Goal: Information Seeking & Learning: Learn about a topic

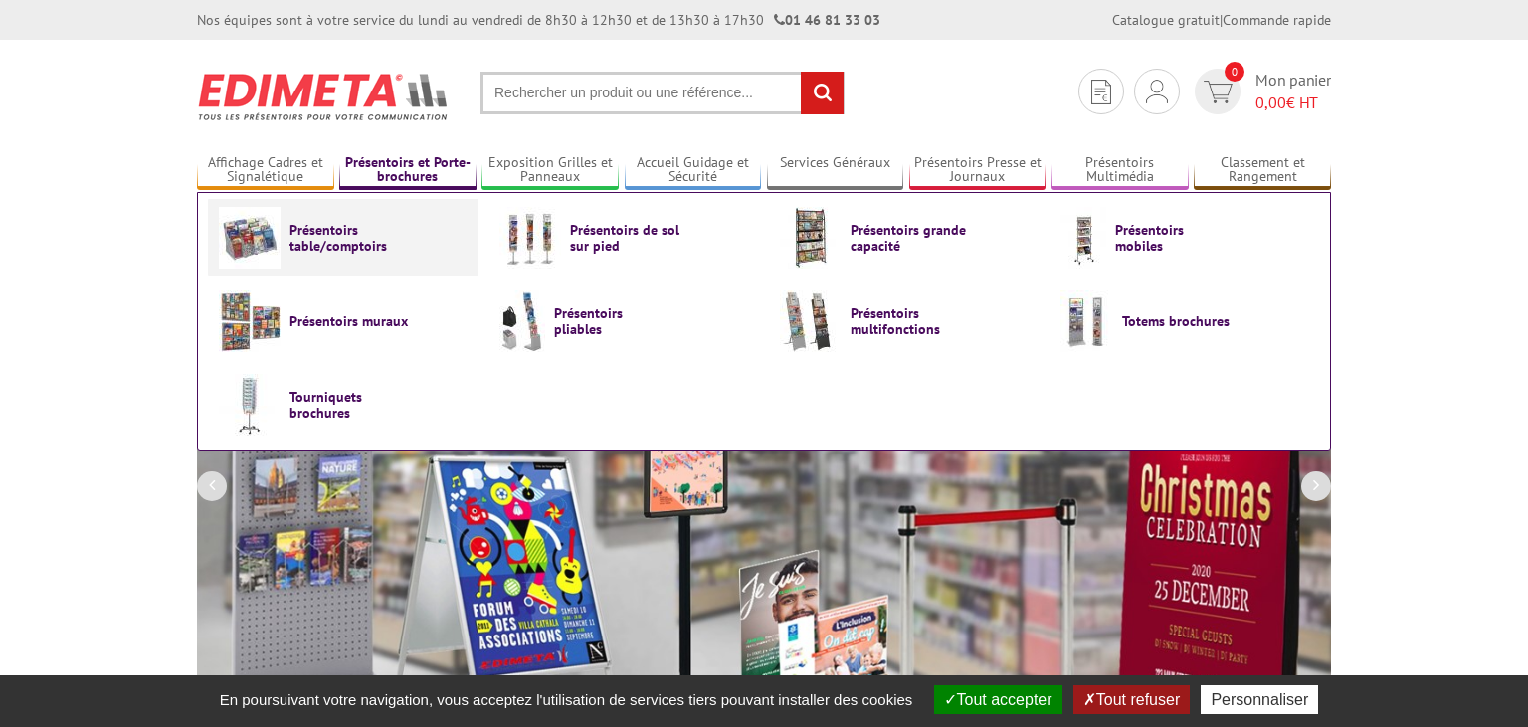
click at [359, 223] on span "Présentoirs table/comptoirs" at bounding box center [348, 238] width 119 height 32
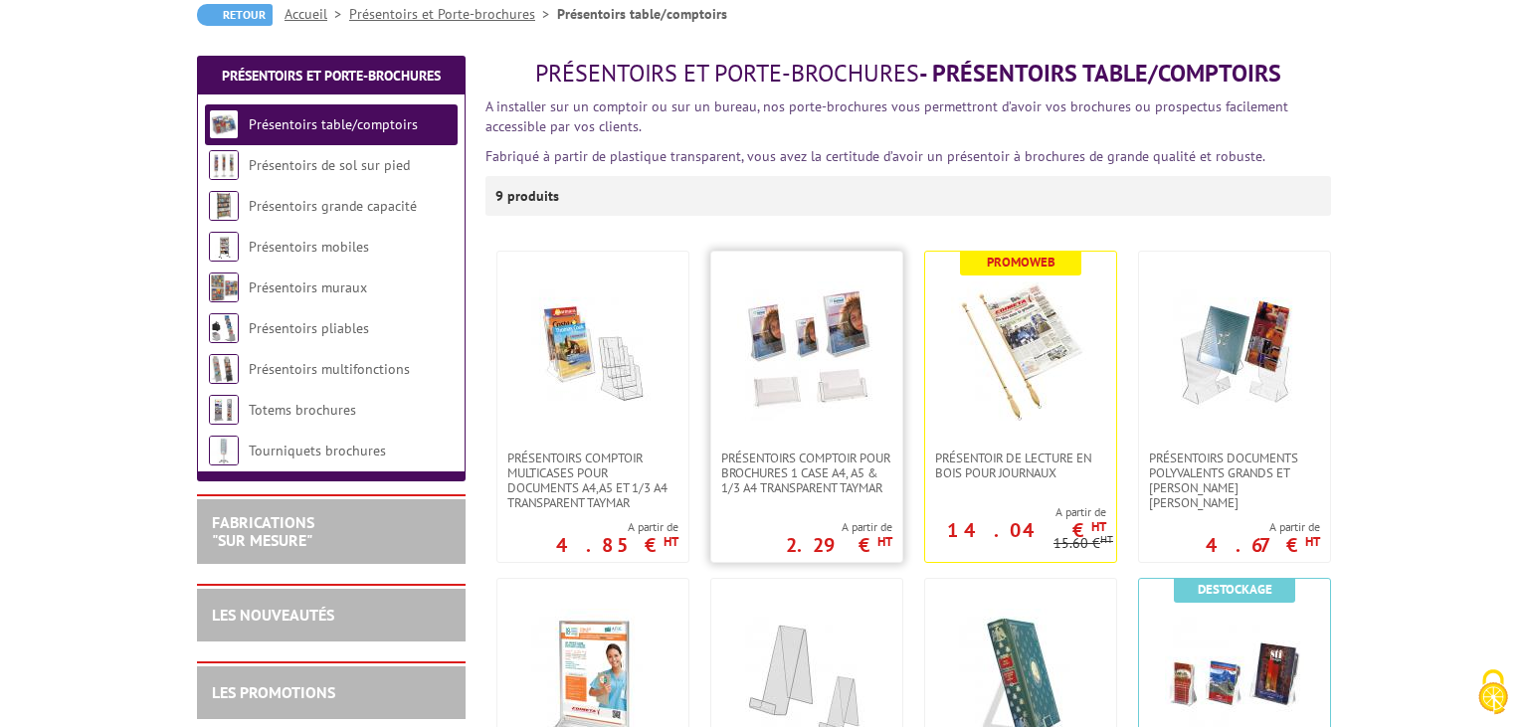
scroll to position [210, 0]
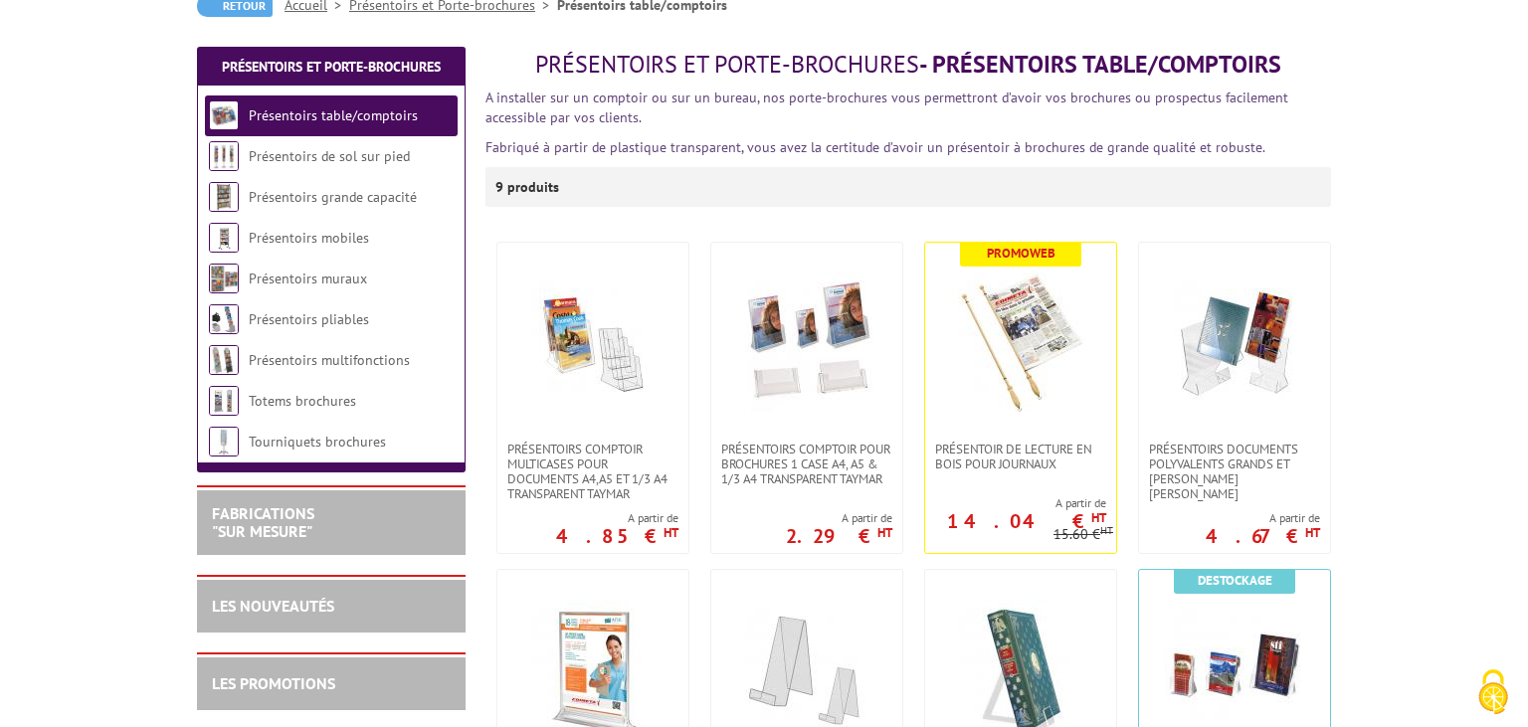
click at [306, 117] on link "Présentoirs table/comptoirs" at bounding box center [333, 115] width 169 height 18
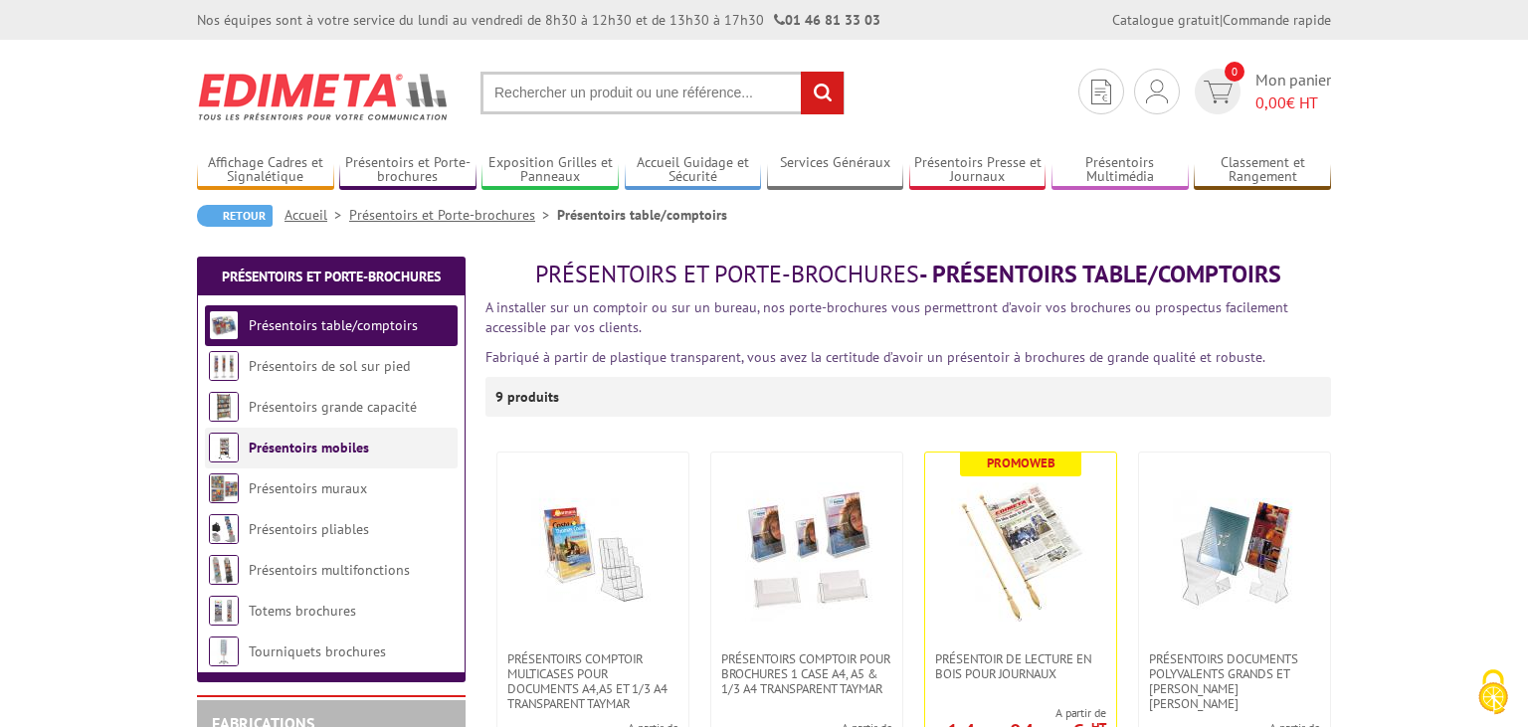
click at [298, 456] on link "Présentoirs mobiles" at bounding box center [309, 448] width 120 height 18
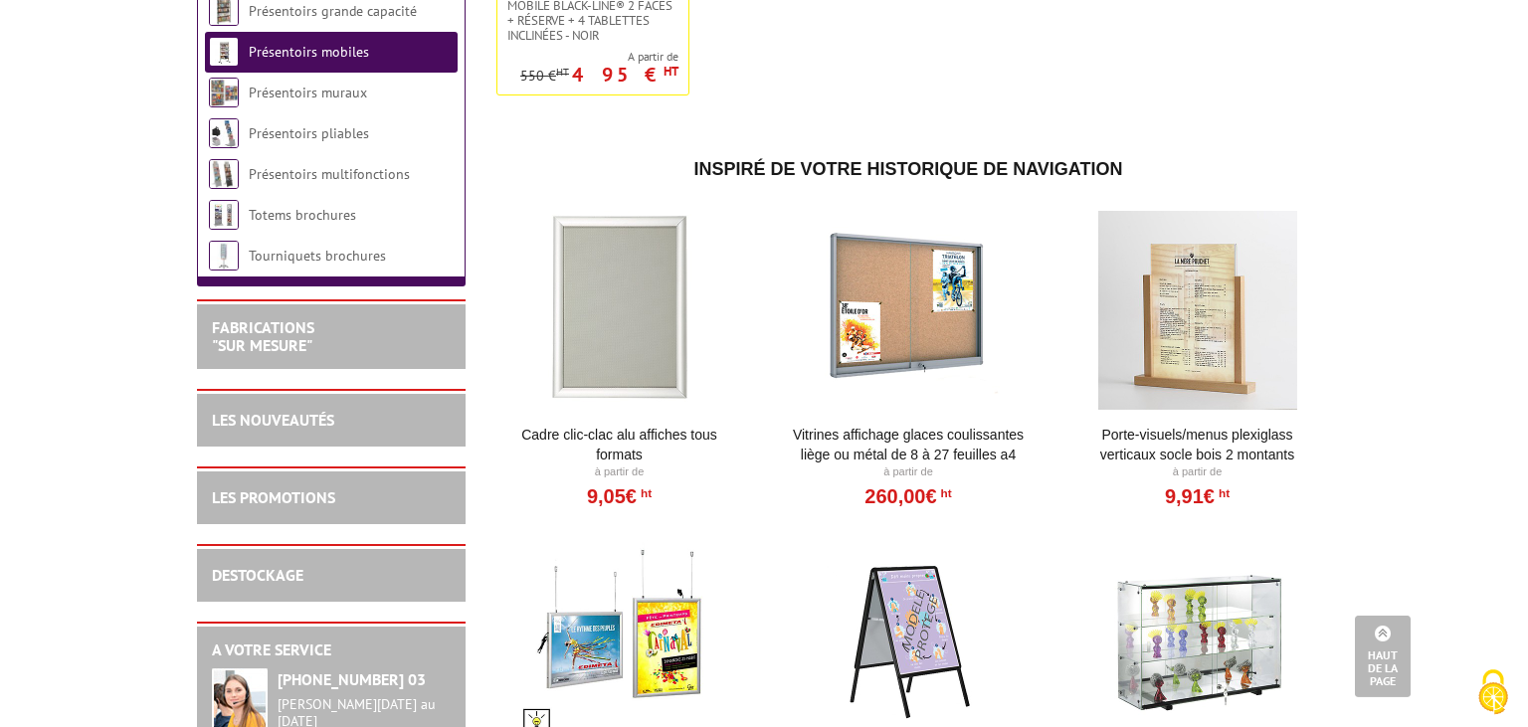
scroll to position [1365, 0]
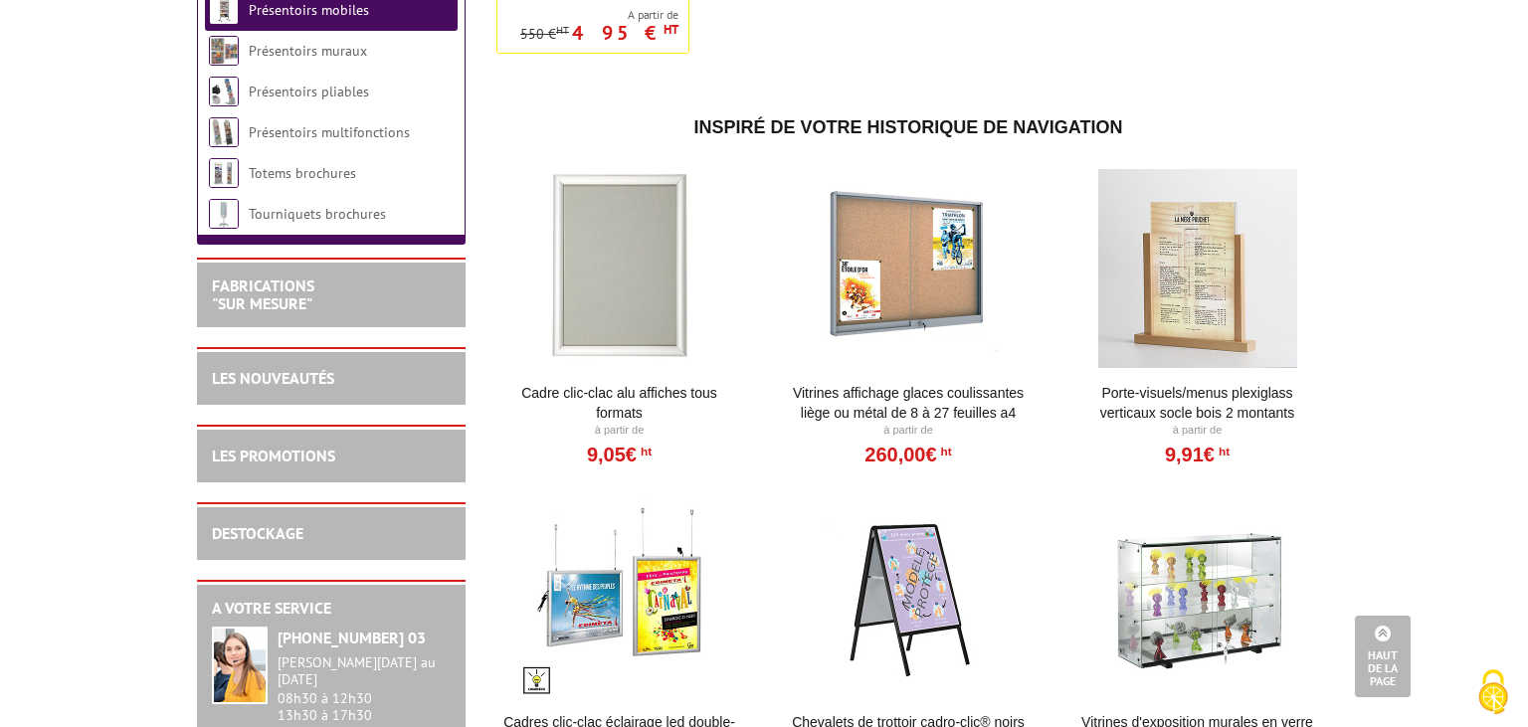
click at [1182, 366] on div at bounding box center [1197, 268] width 246 height 199
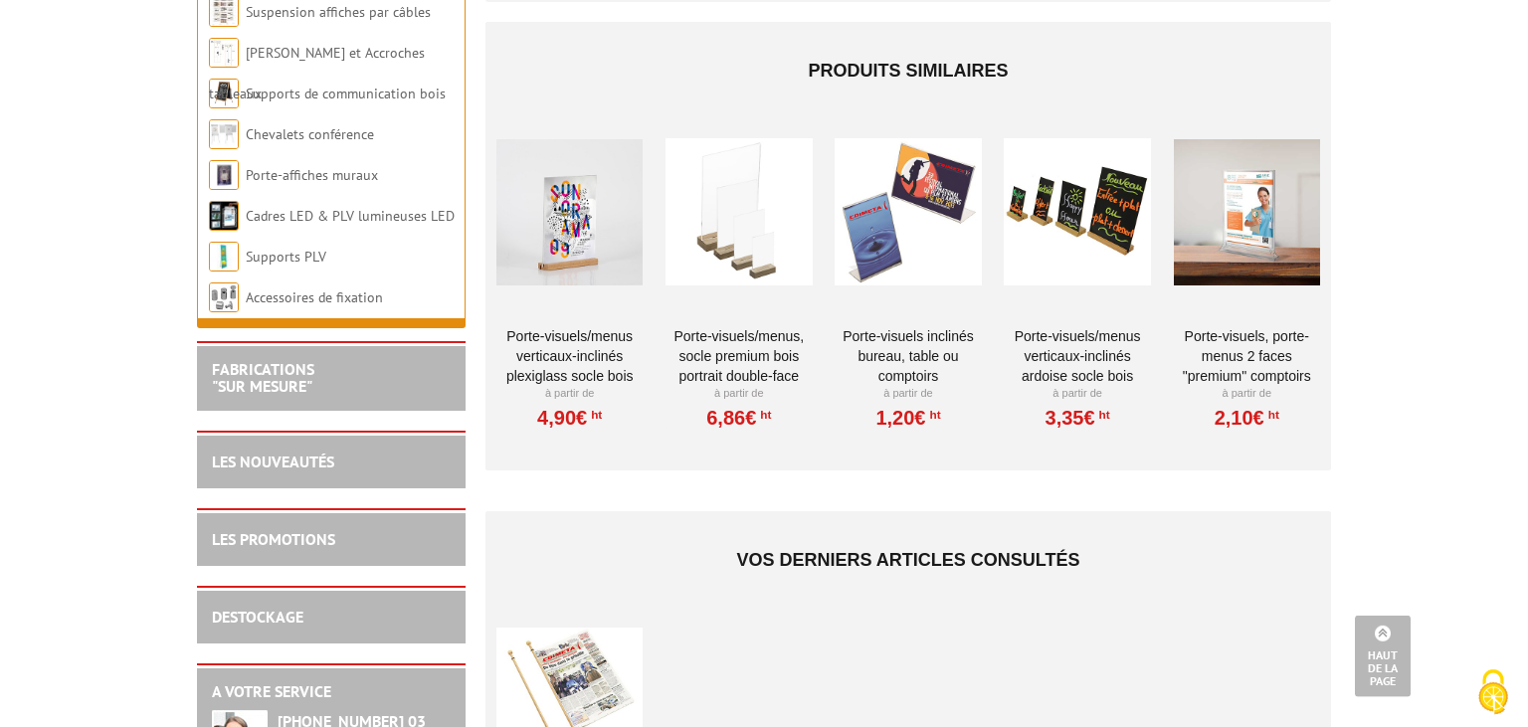
scroll to position [1576, 0]
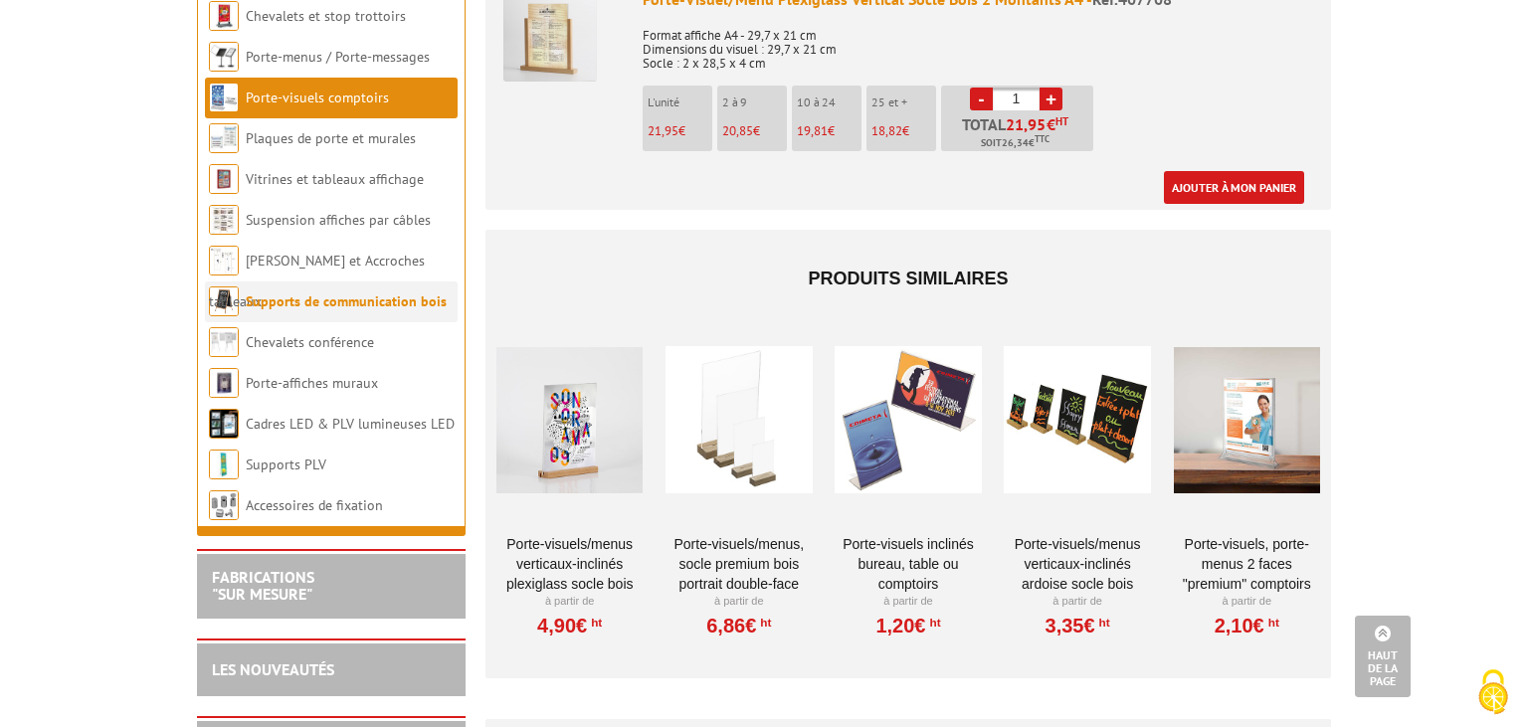
click at [300, 292] on link "Supports de communication bois" at bounding box center [346, 301] width 201 height 18
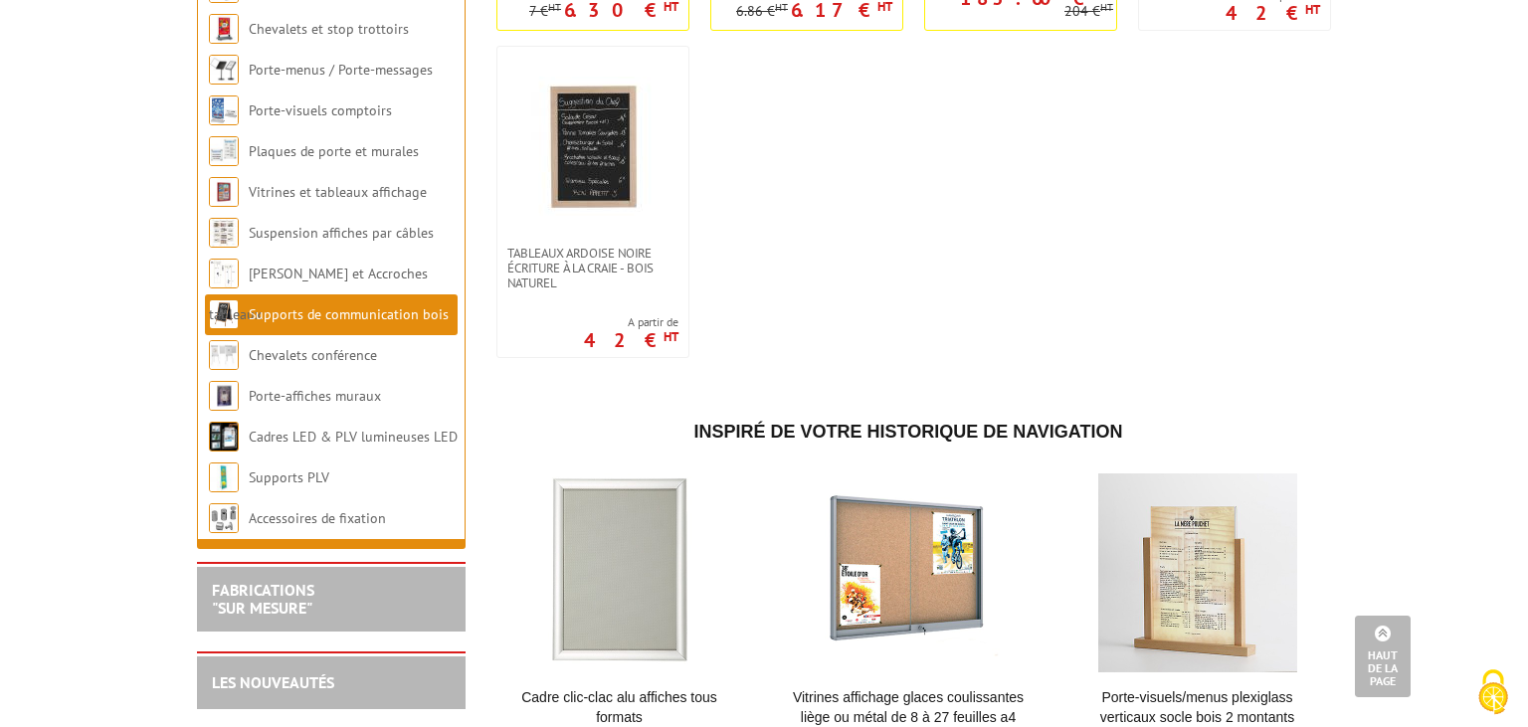
scroll to position [3361, 0]
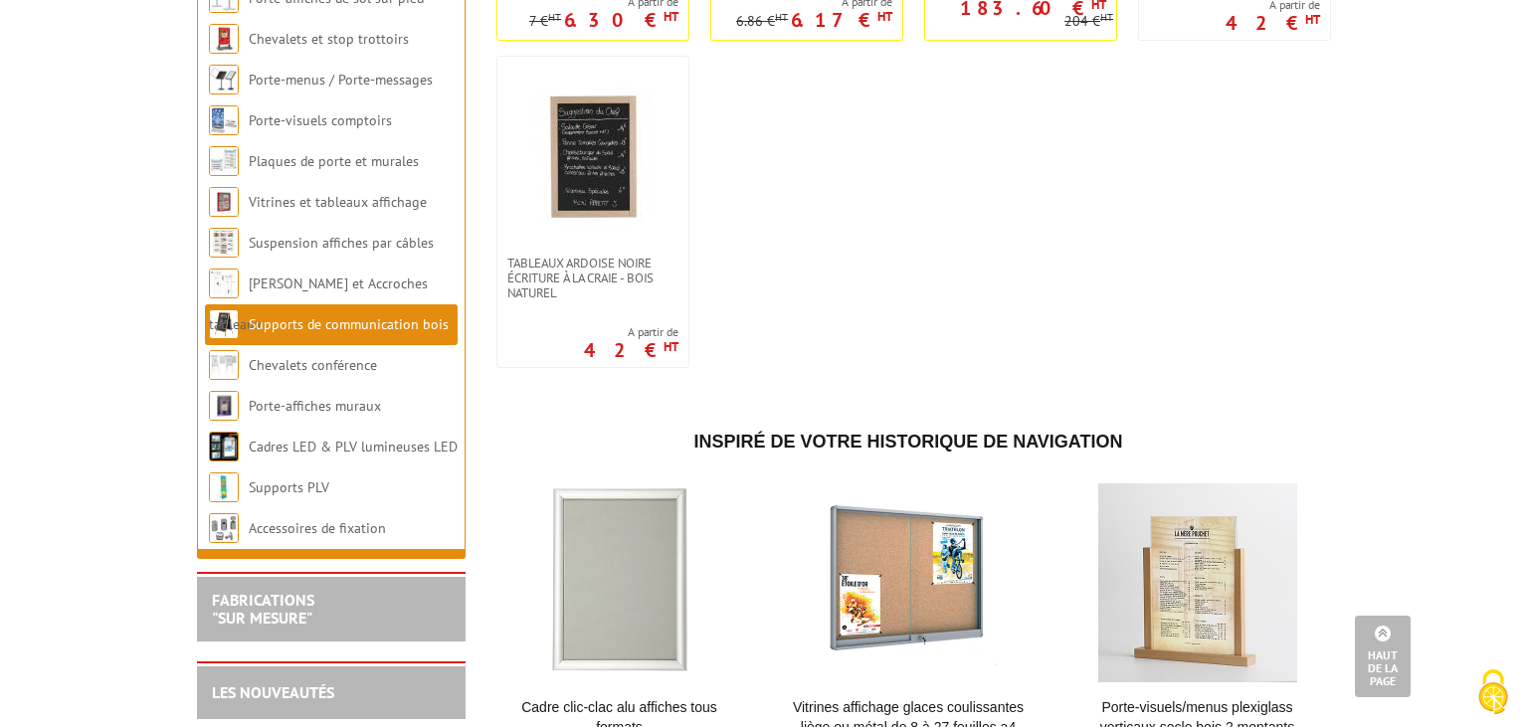
click at [312, 374] on link "Chevalets conférence" at bounding box center [313, 365] width 129 height 18
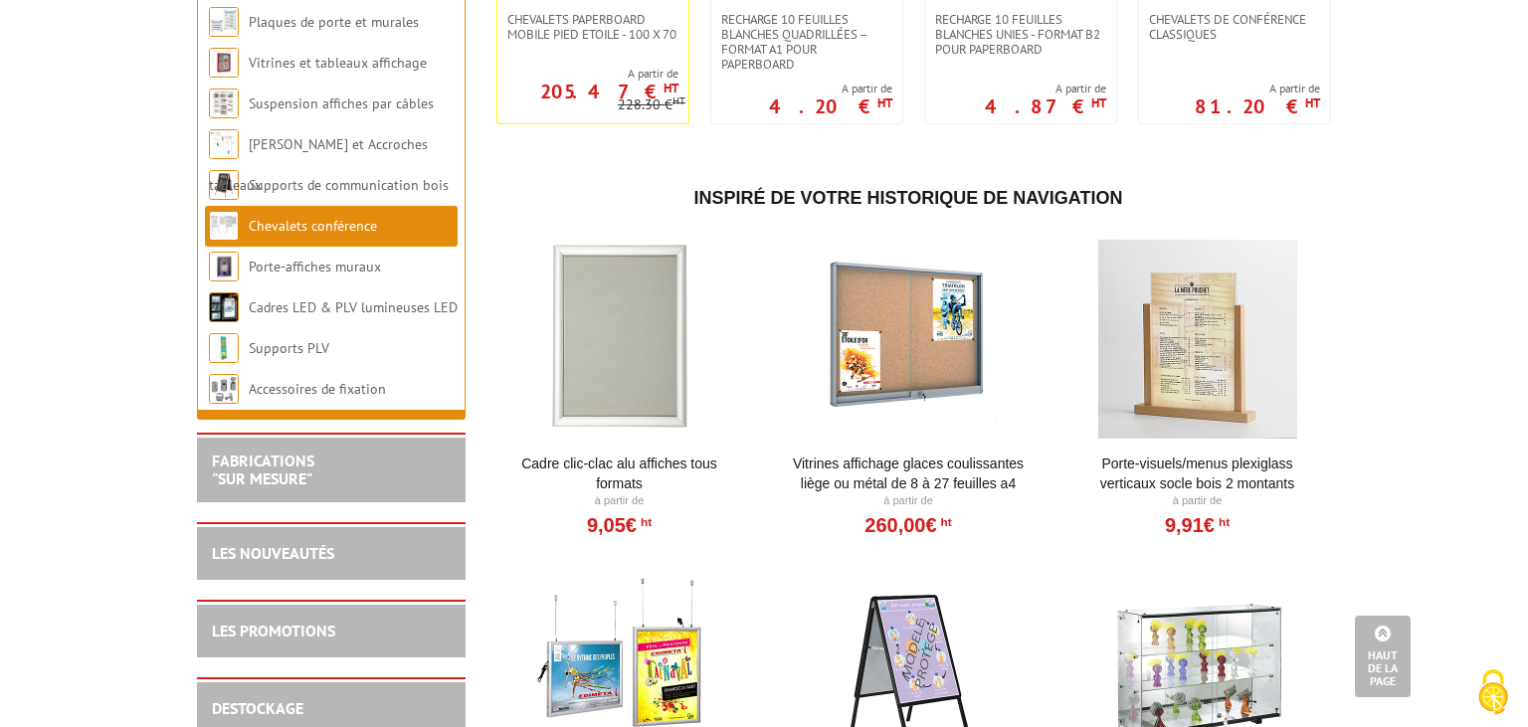
scroll to position [314, 0]
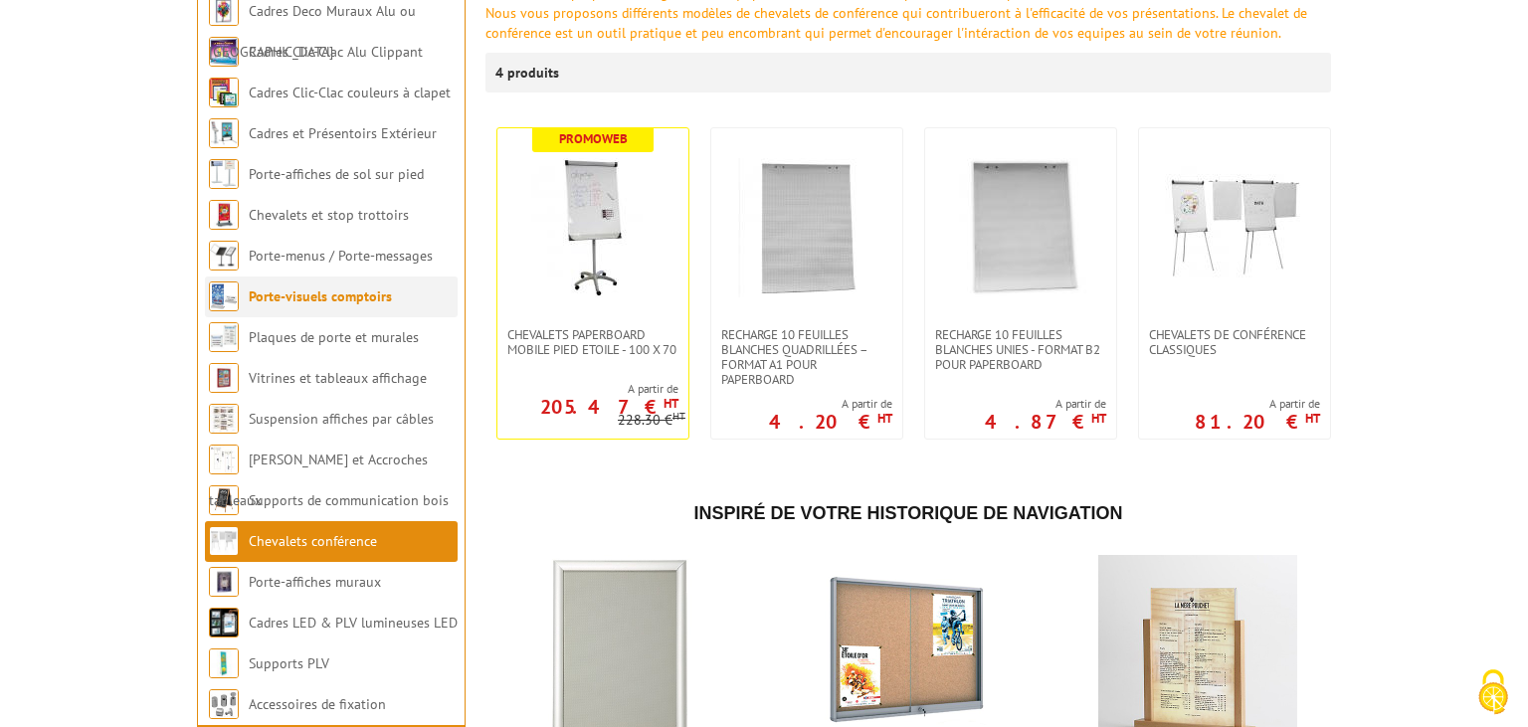
click at [331, 289] on link "Porte-visuels comptoirs" at bounding box center [320, 296] width 143 height 18
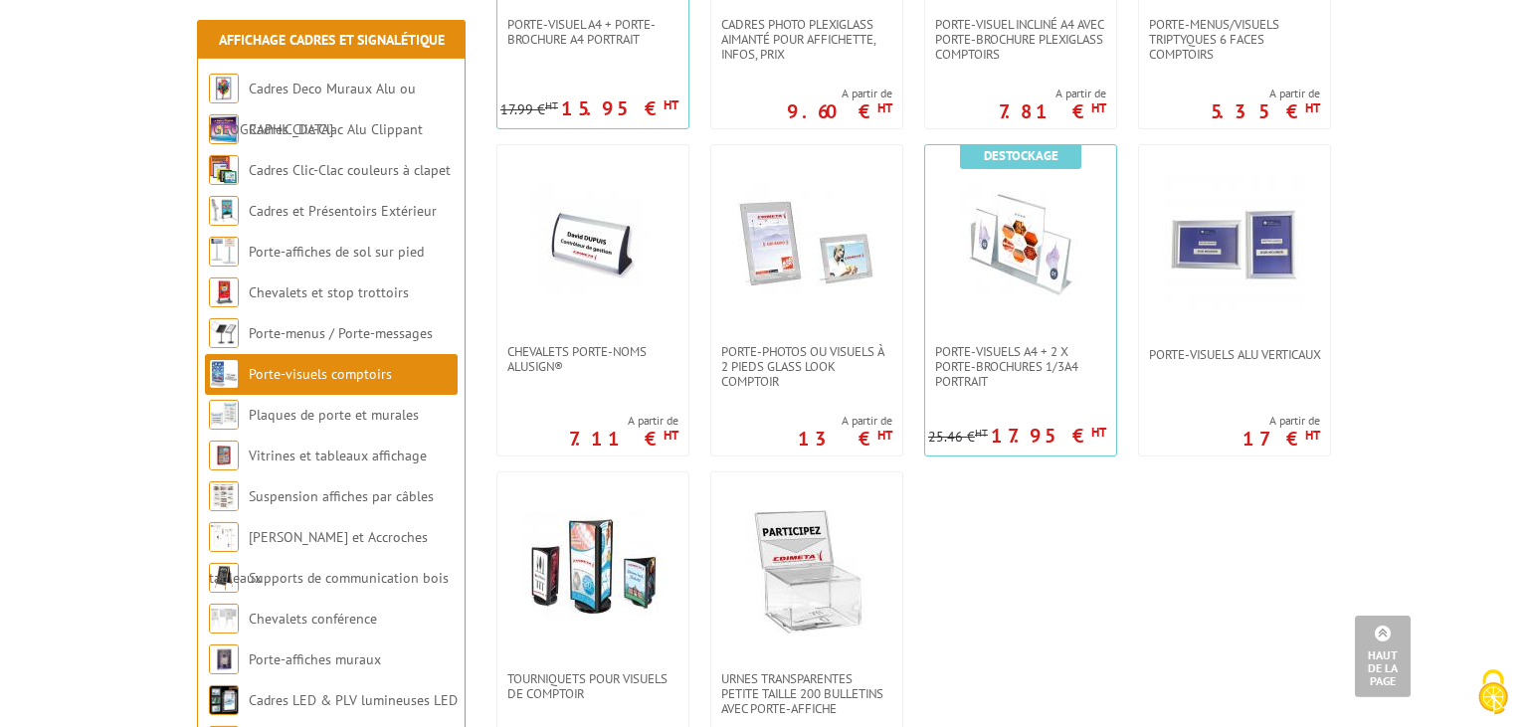
scroll to position [1786, 0]
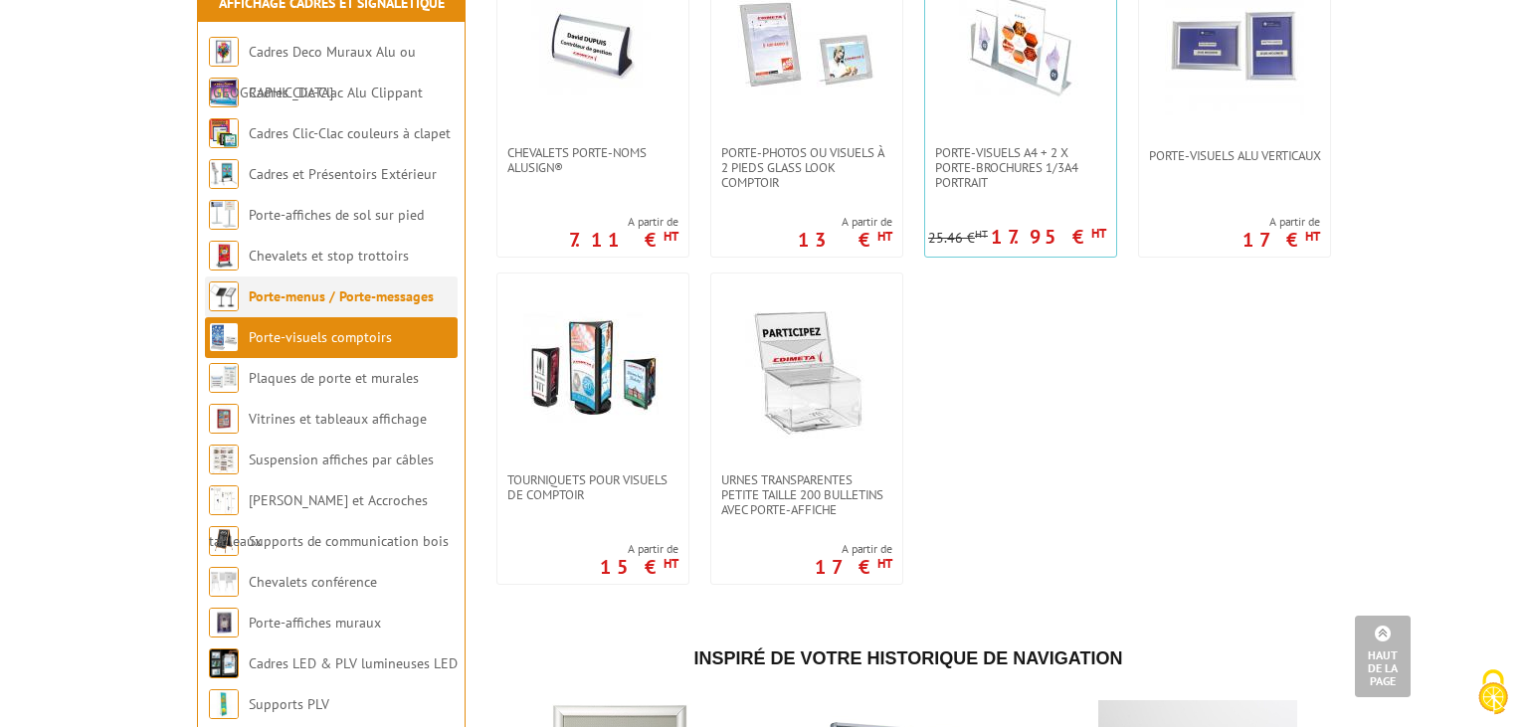
click at [382, 305] on link "Porte-menus / Porte-messages" at bounding box center [341, 296] width 185 height 18
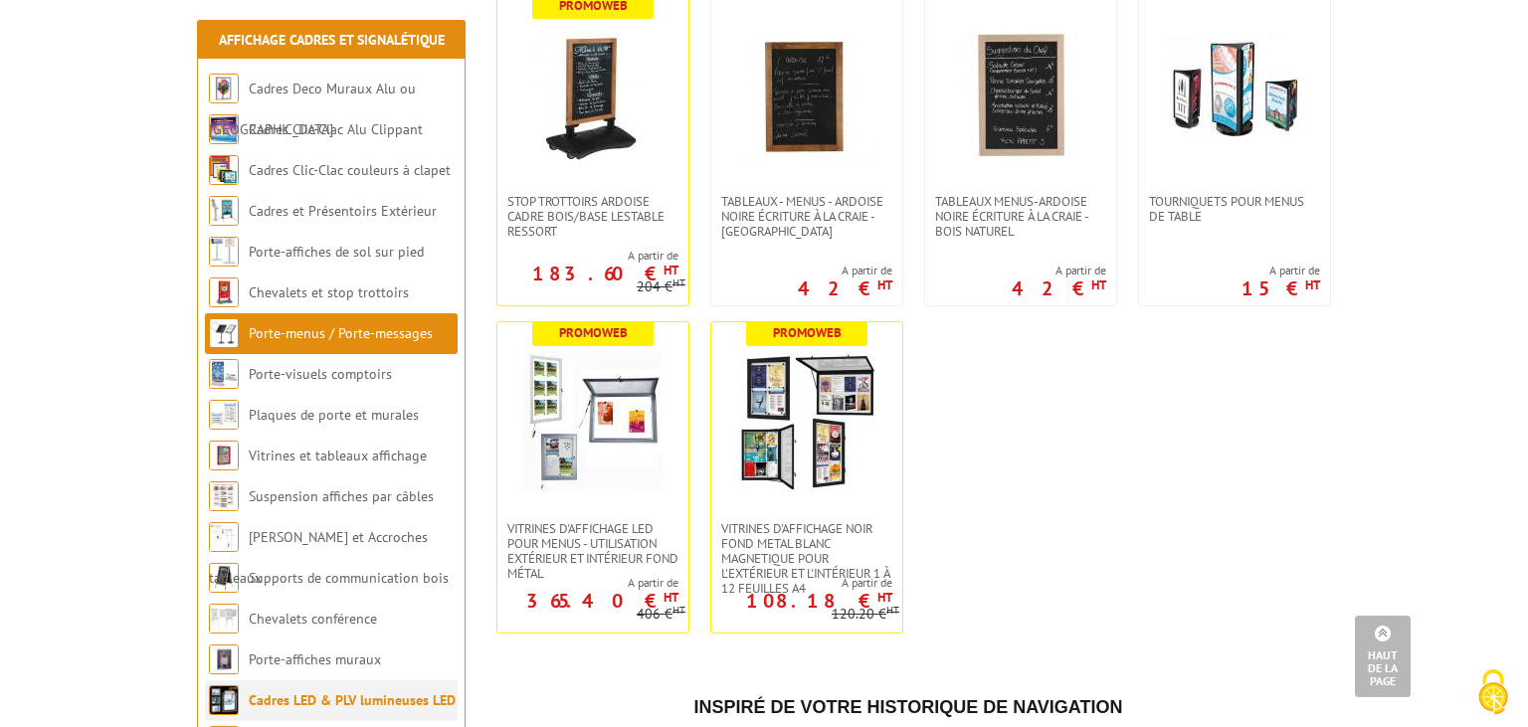
scroll to position [2941, 0]
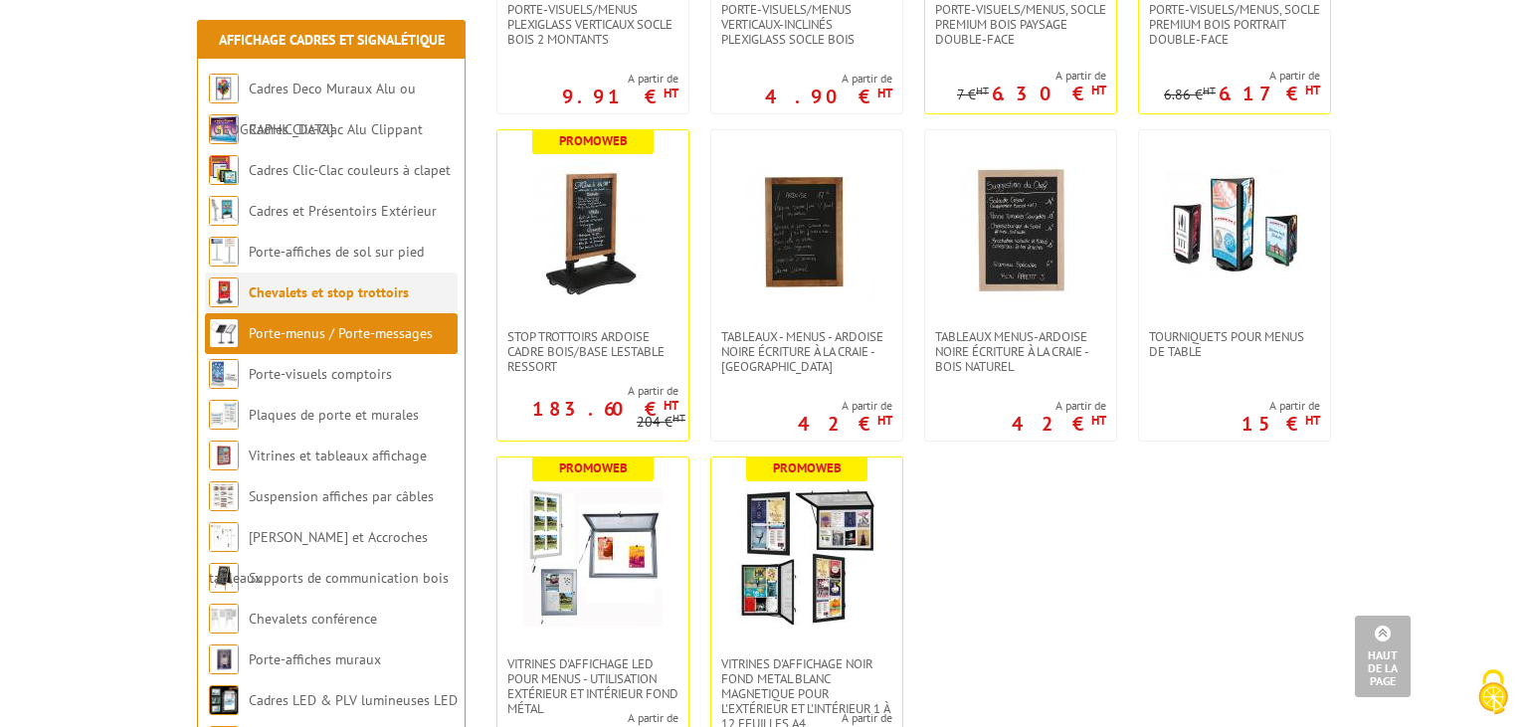
click at [340, 293] on link "Chevalets et stop trottoirs" at bounding box center [329, 293] width 160 height 18
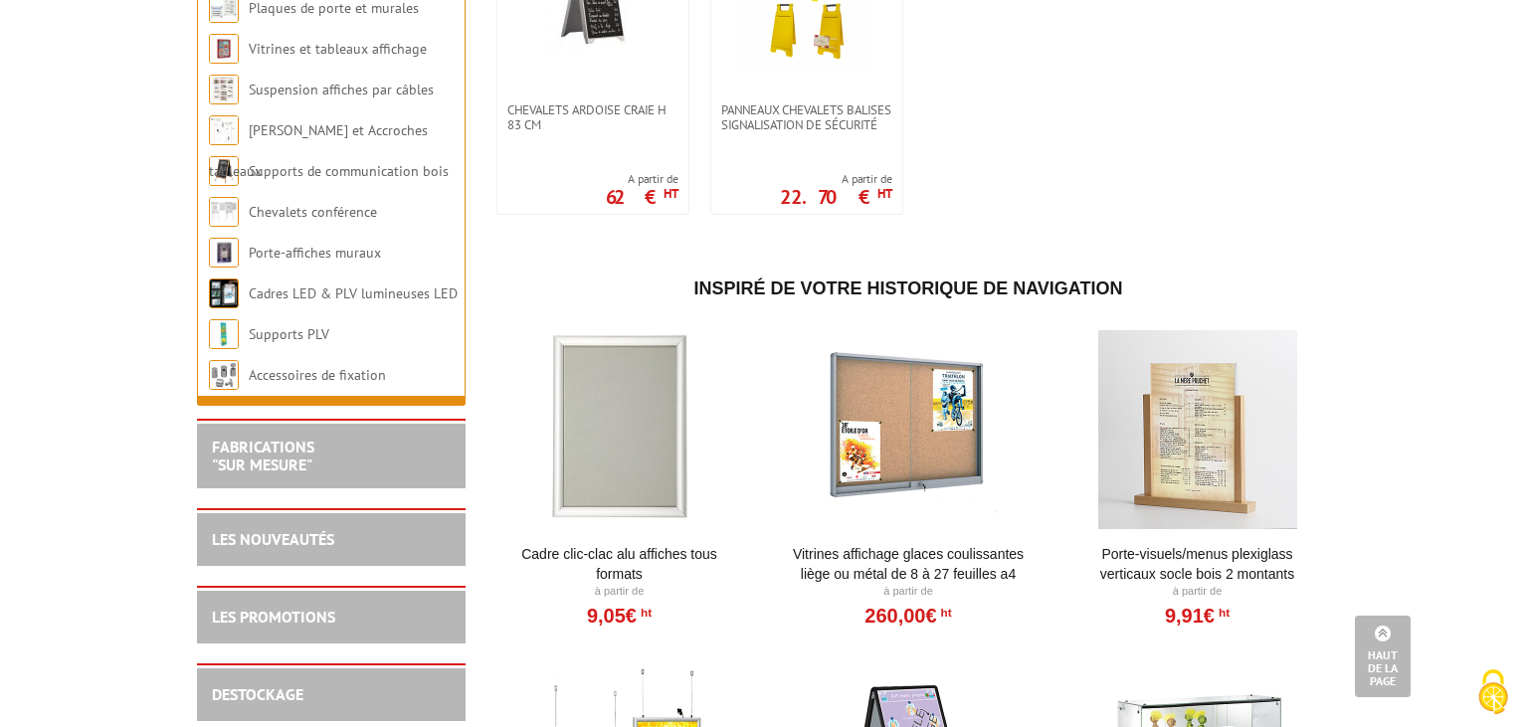
scroll to position [1576, 0]
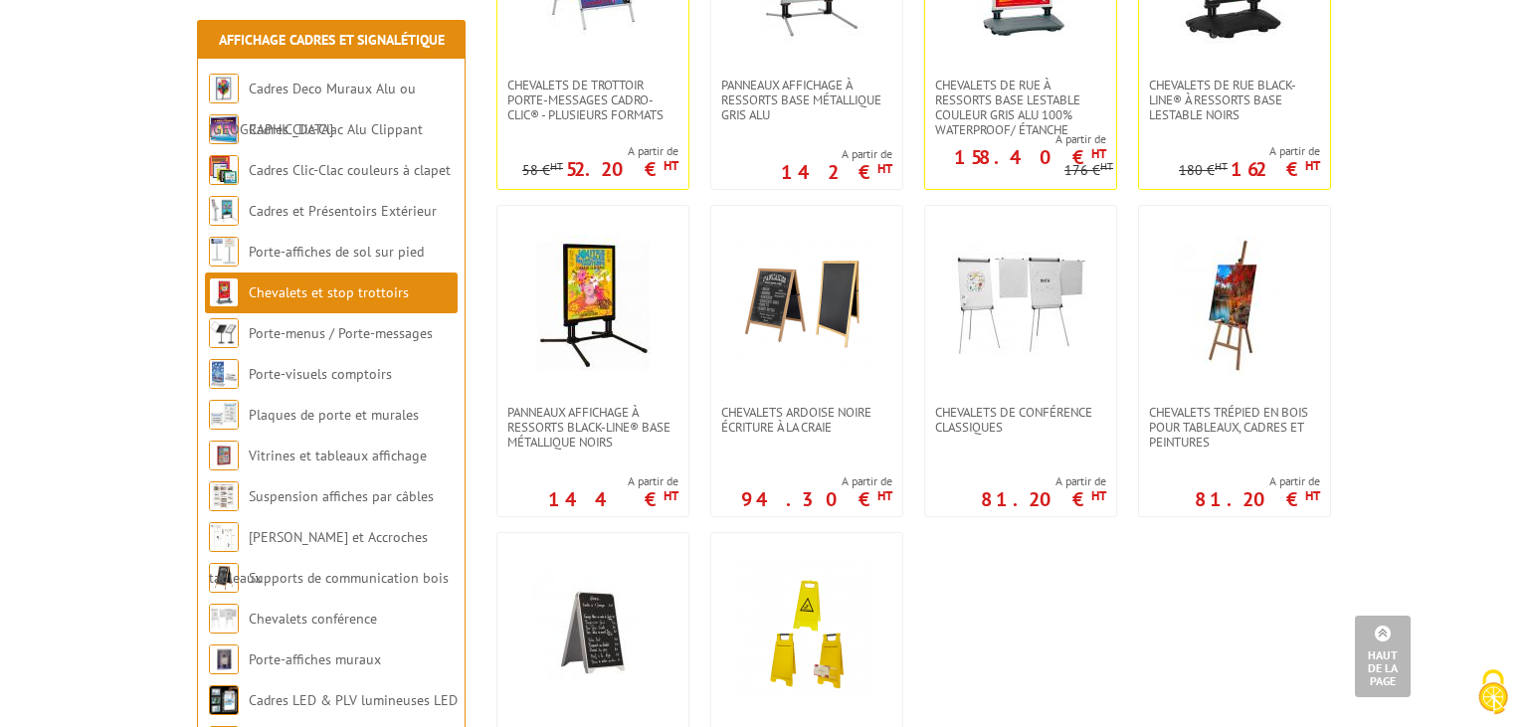
click at [0, 428] on body "Nos équipes sont à votre service du lundi au vendredi de 8h30 à 12h30 et de 13h…" at bounding box center [764, 272] width 1528 height 3697
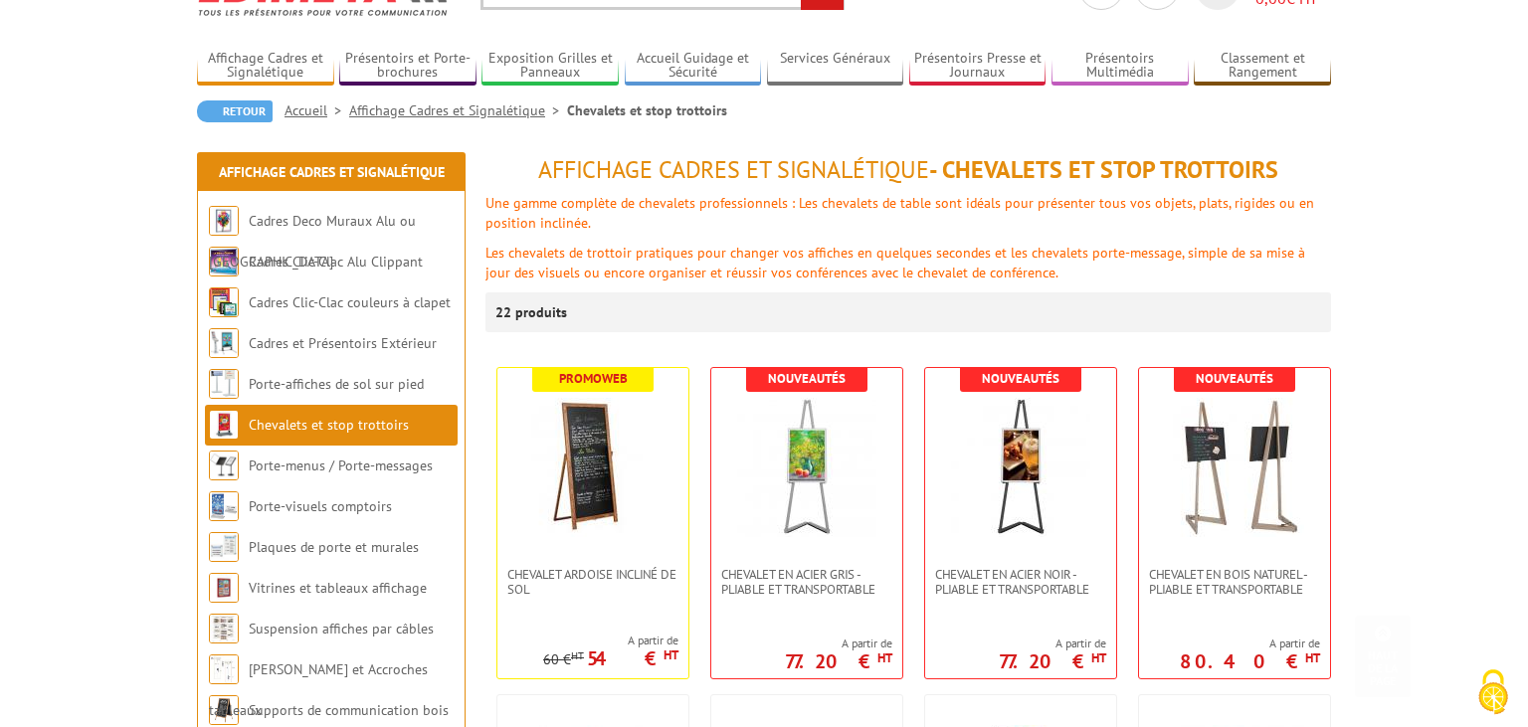
scroll to position [0, 0]
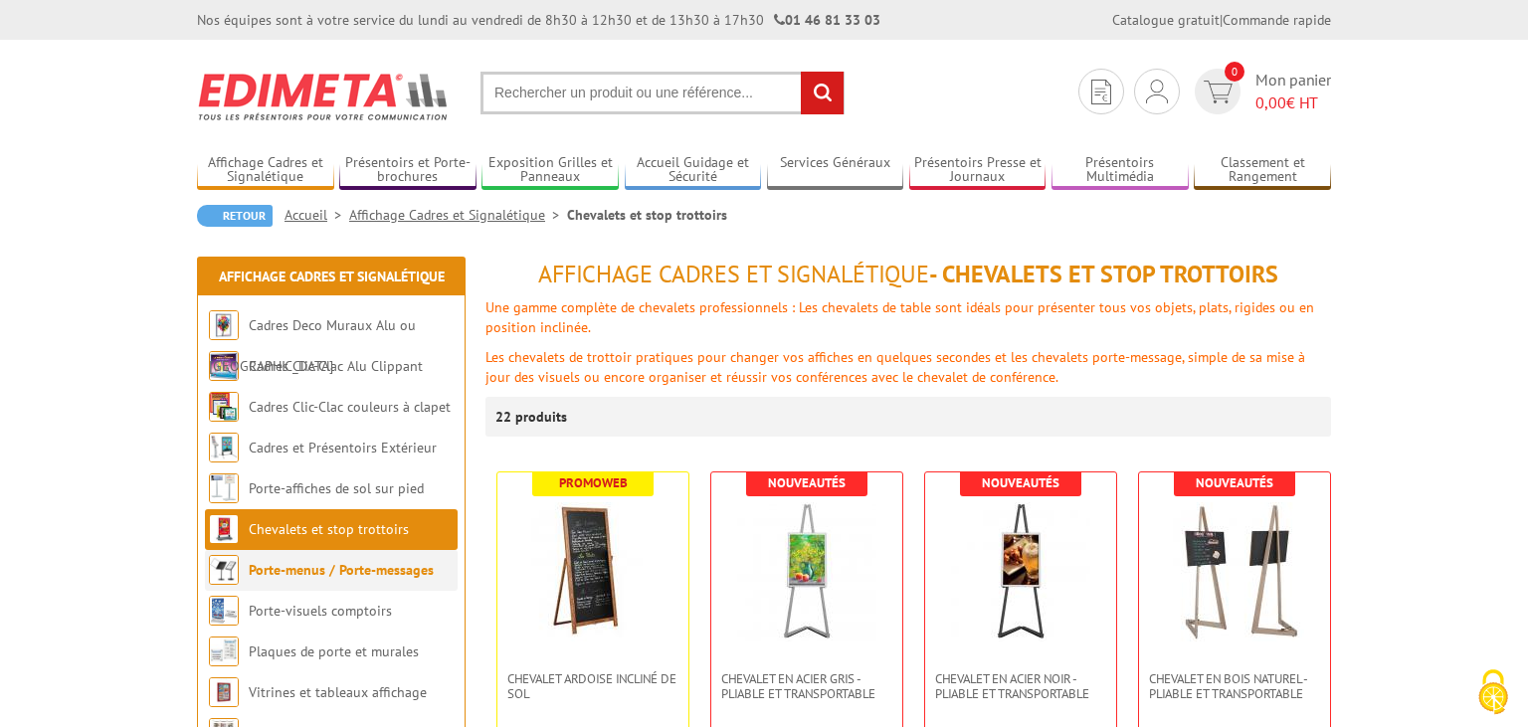
click at [285, 566] on link "Porte-menus / Porte-messages" at bounding box center [341, 570] width 185 height 18
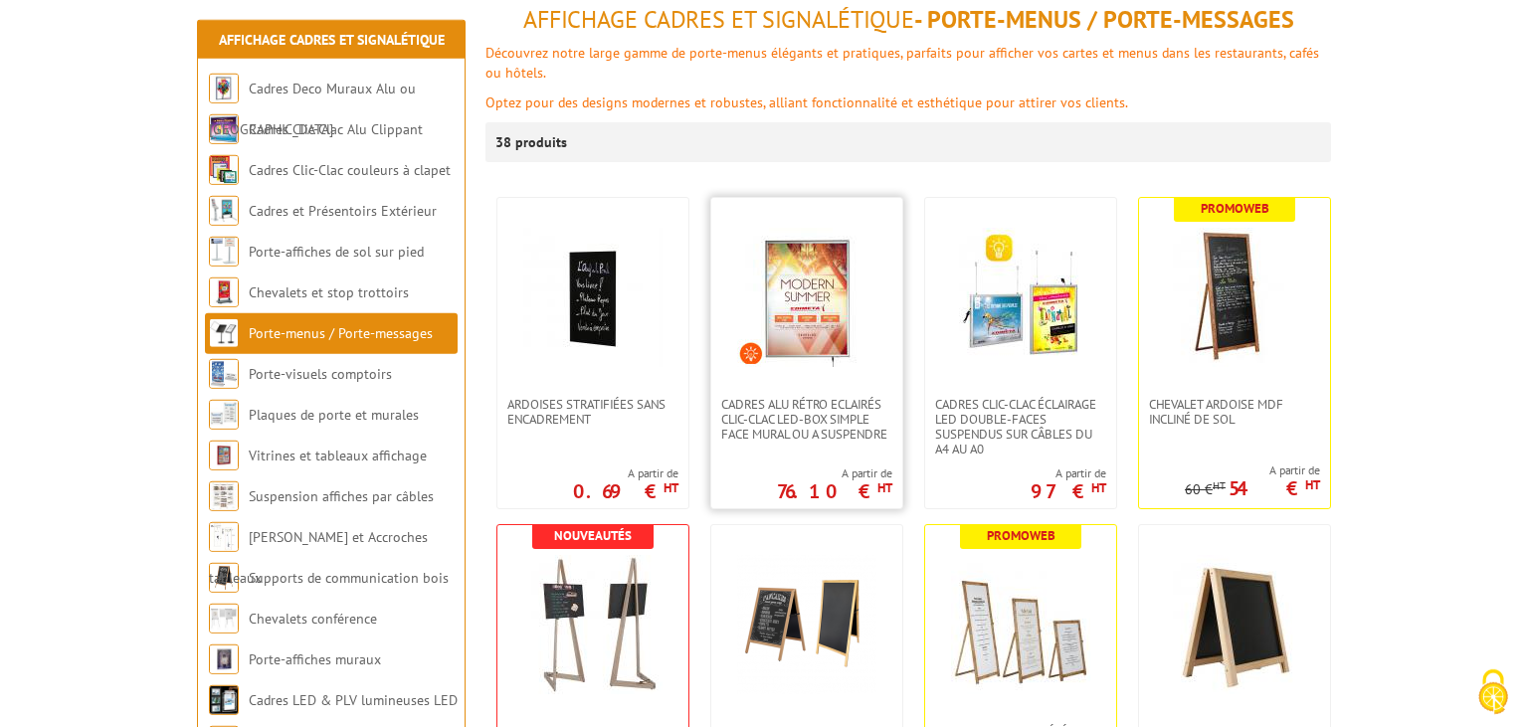
scroll to position [314, 0]
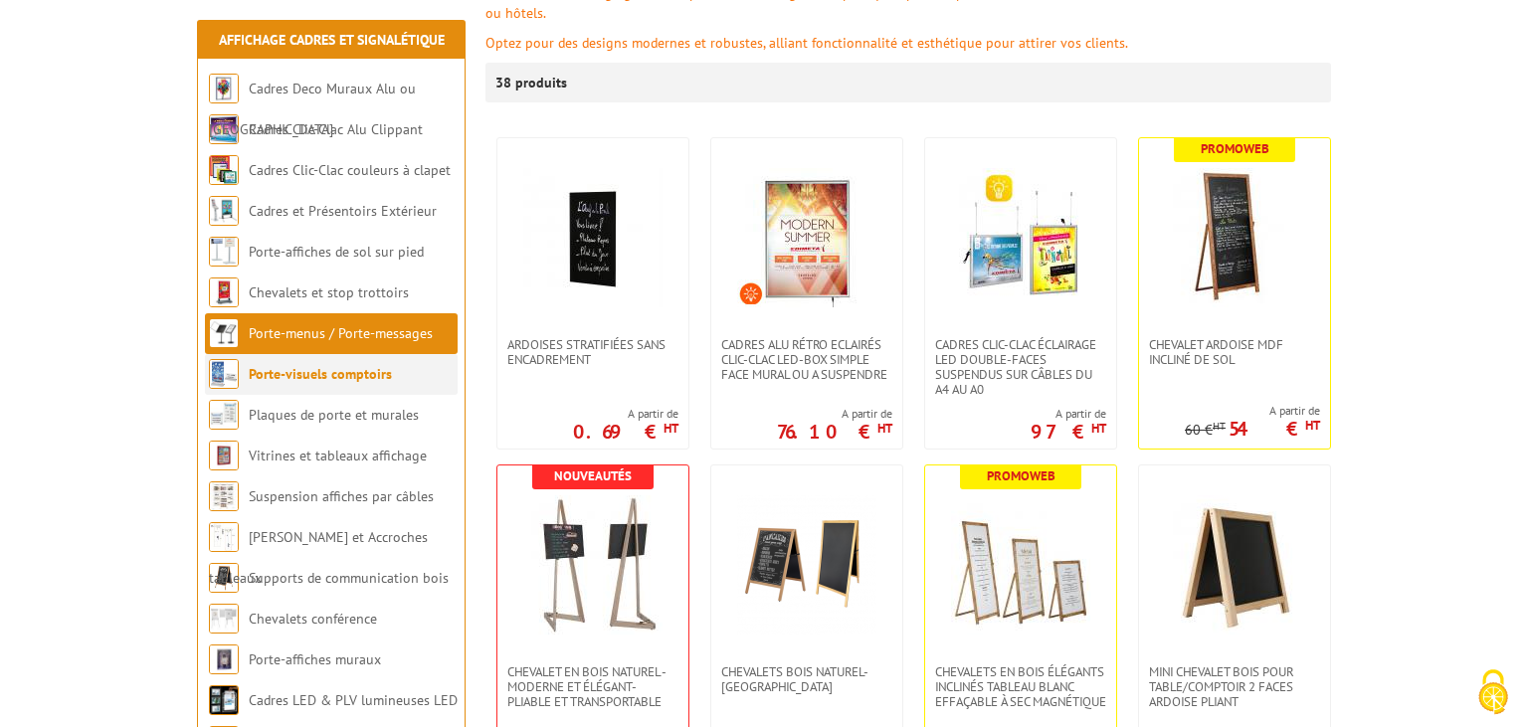
click at [339, 367] on link "Porte-visuels comptoirs" at bounding box center [320, 374] width 143 height 18
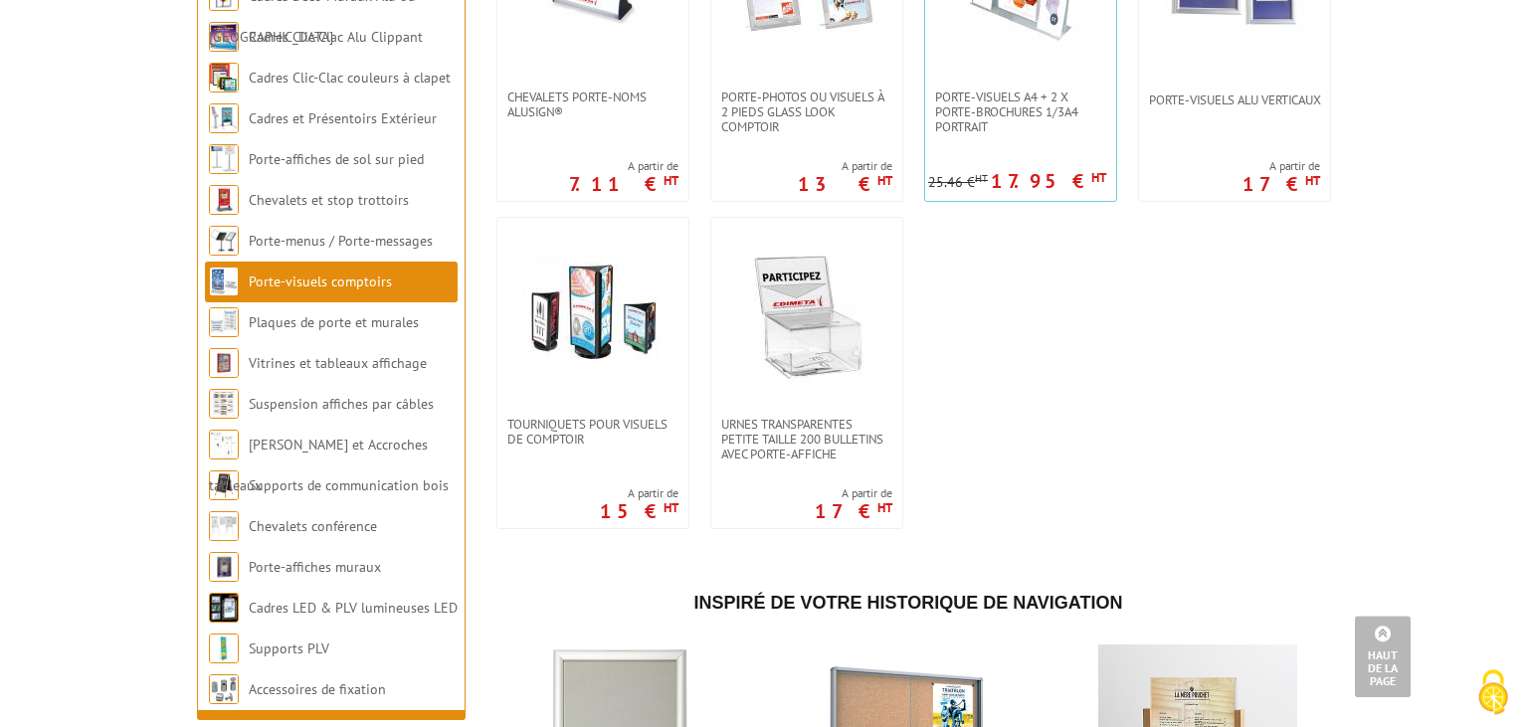
scroll to position [1890, 0]
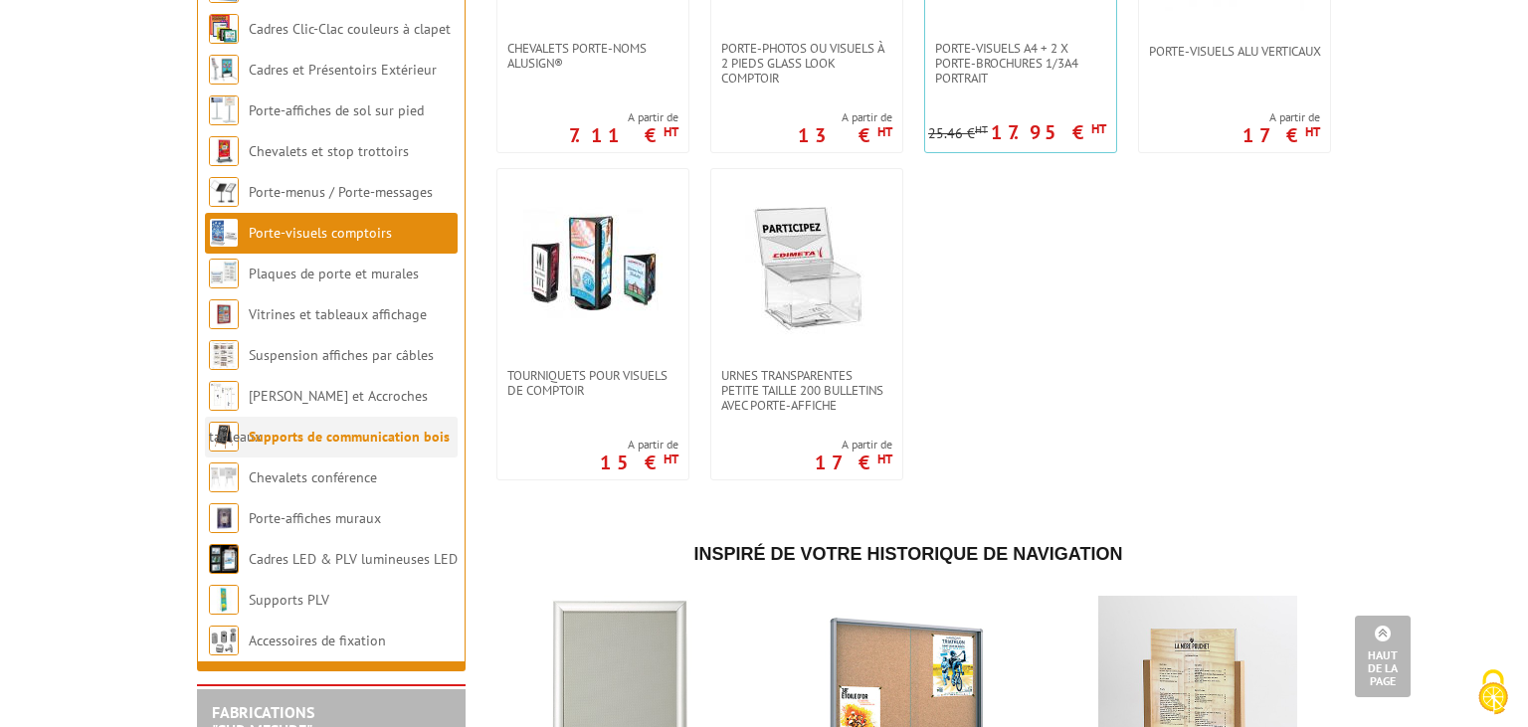
click at [328, 446] on link "Supports de communication bois" at bounding box center [349, 437] width 201 height 18
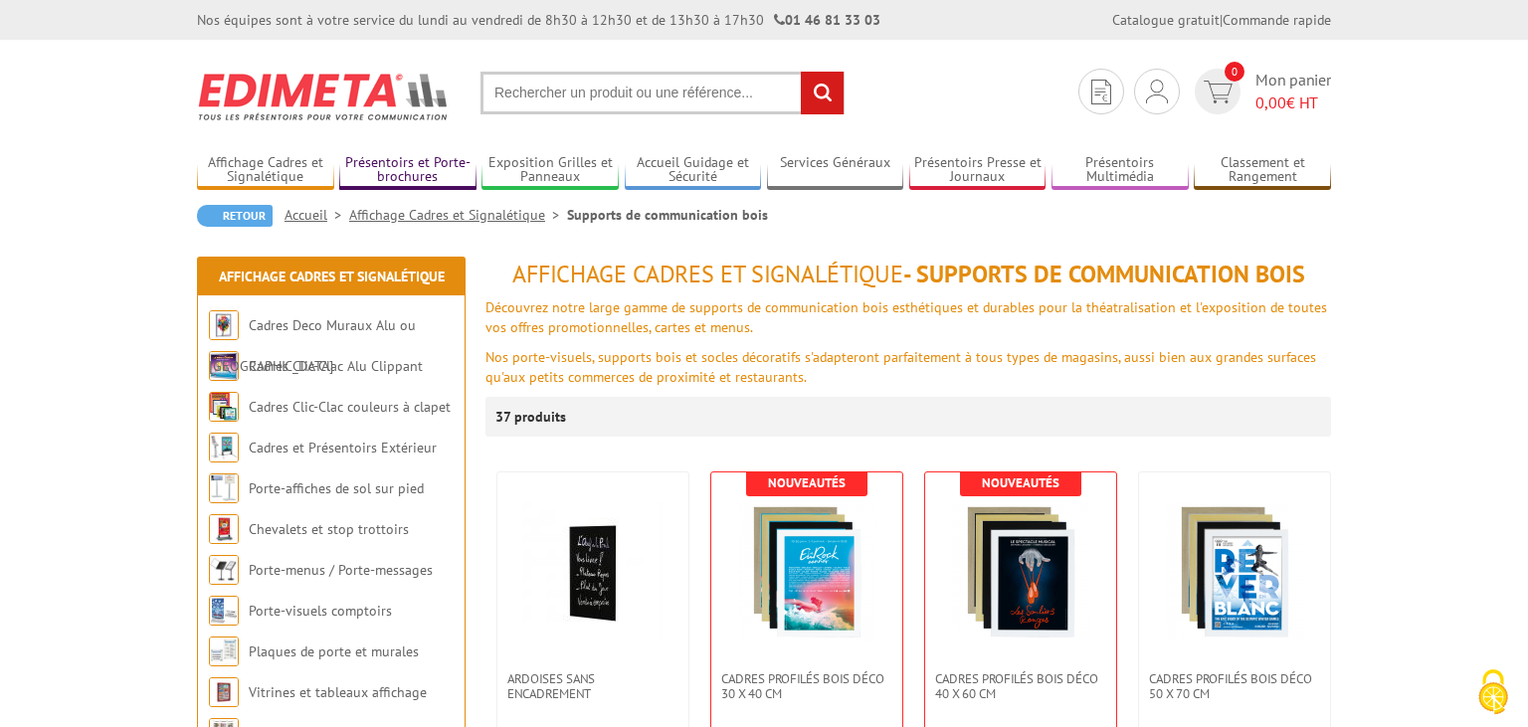
click at [403, 157] on link "Présentoirs et Porte-brochures" at bounding box center [407, 170] width 137 height 33
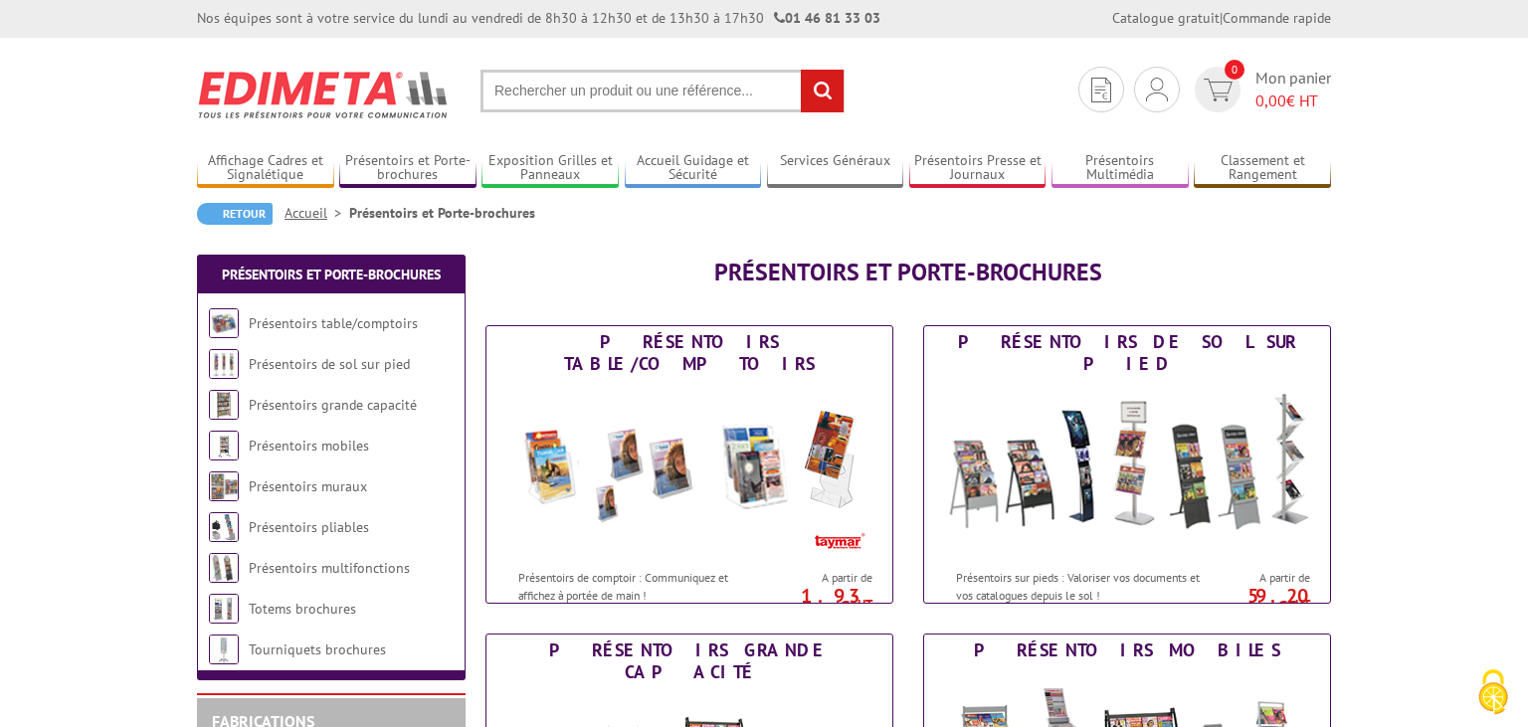
scroll to position [104, 0]
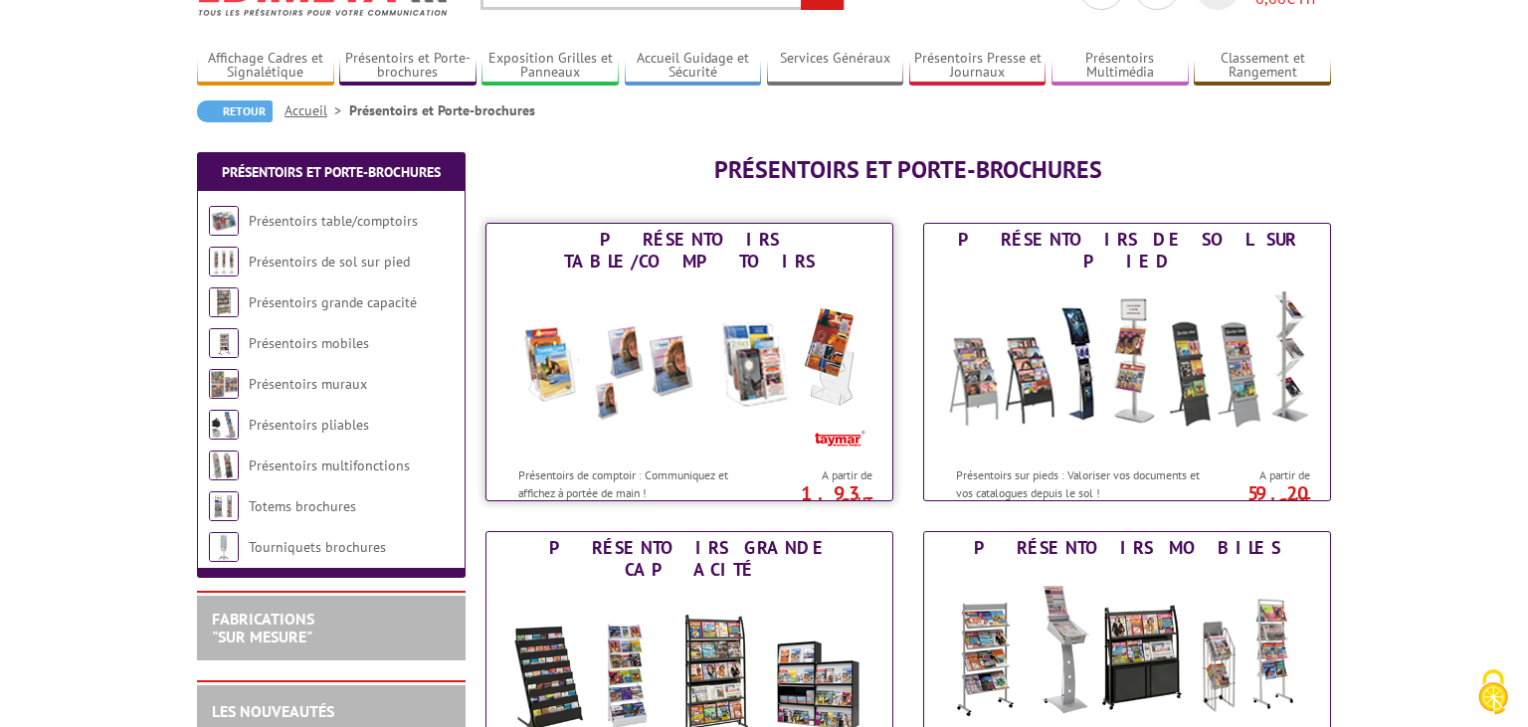
click at [578, 377] on img at bounding box center [689, 367] width 368 height 179
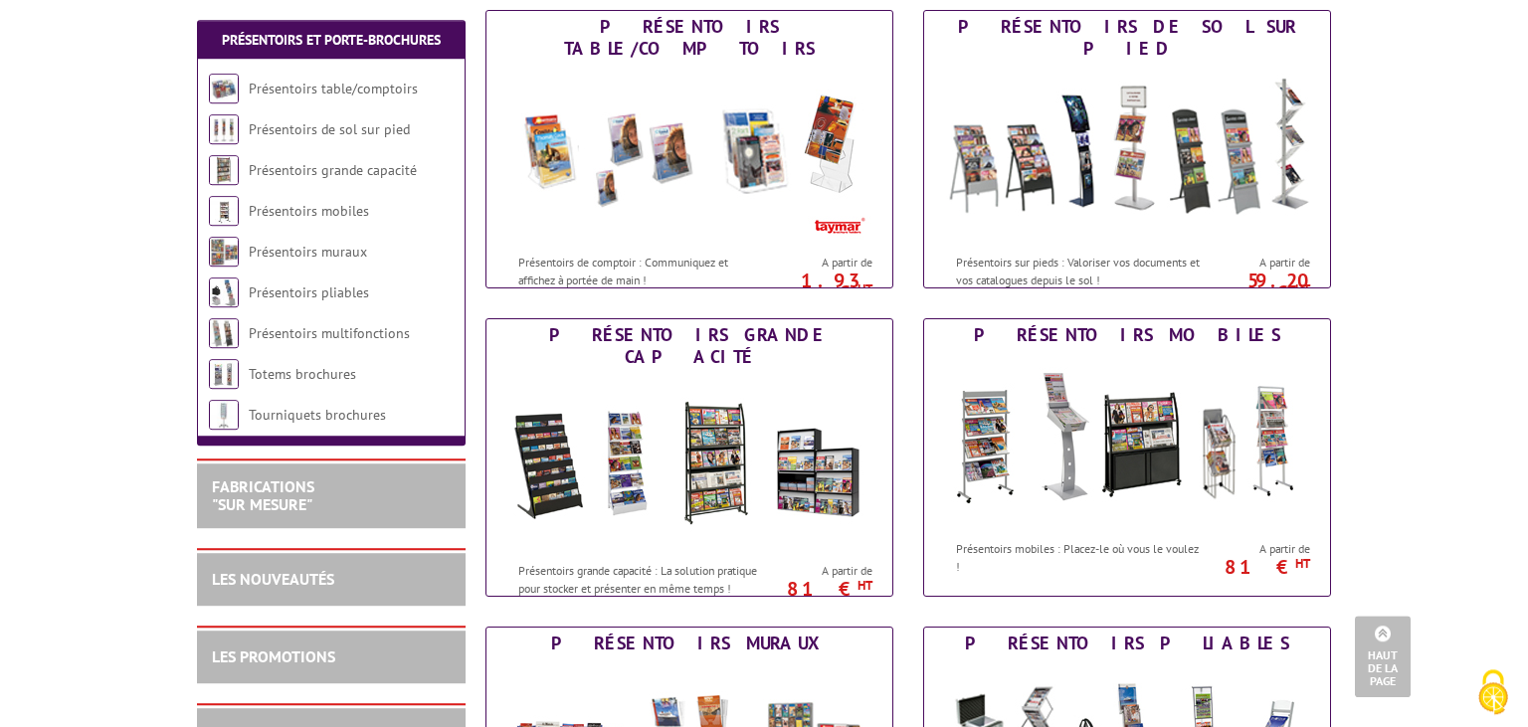
scroll to position [314, 0]
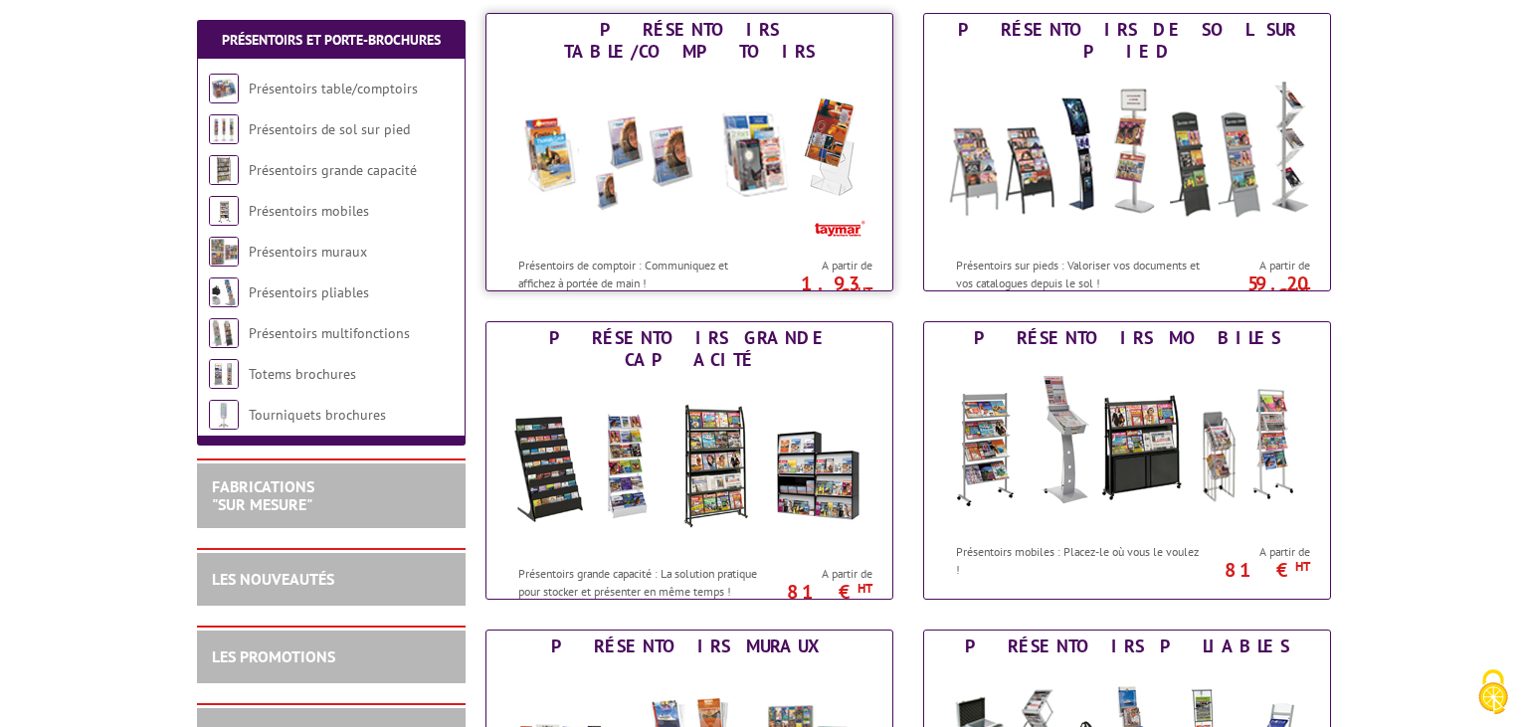
click at [648, 160] on img at bounding box center [689, 157] width 368 height 179
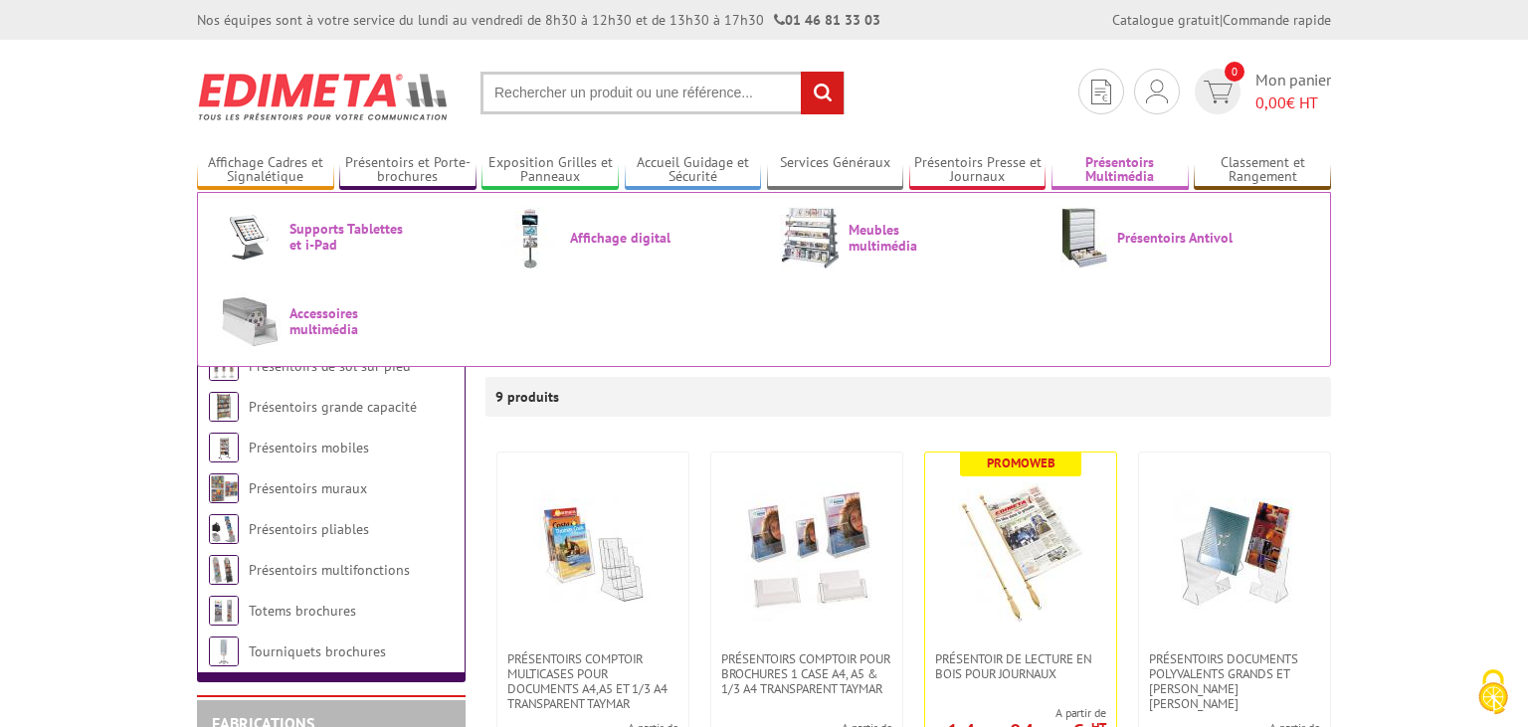
click at [1108, 161] on link "Présentoirs Multimédia" at bounding box center [1120, 170] width 137 height 33
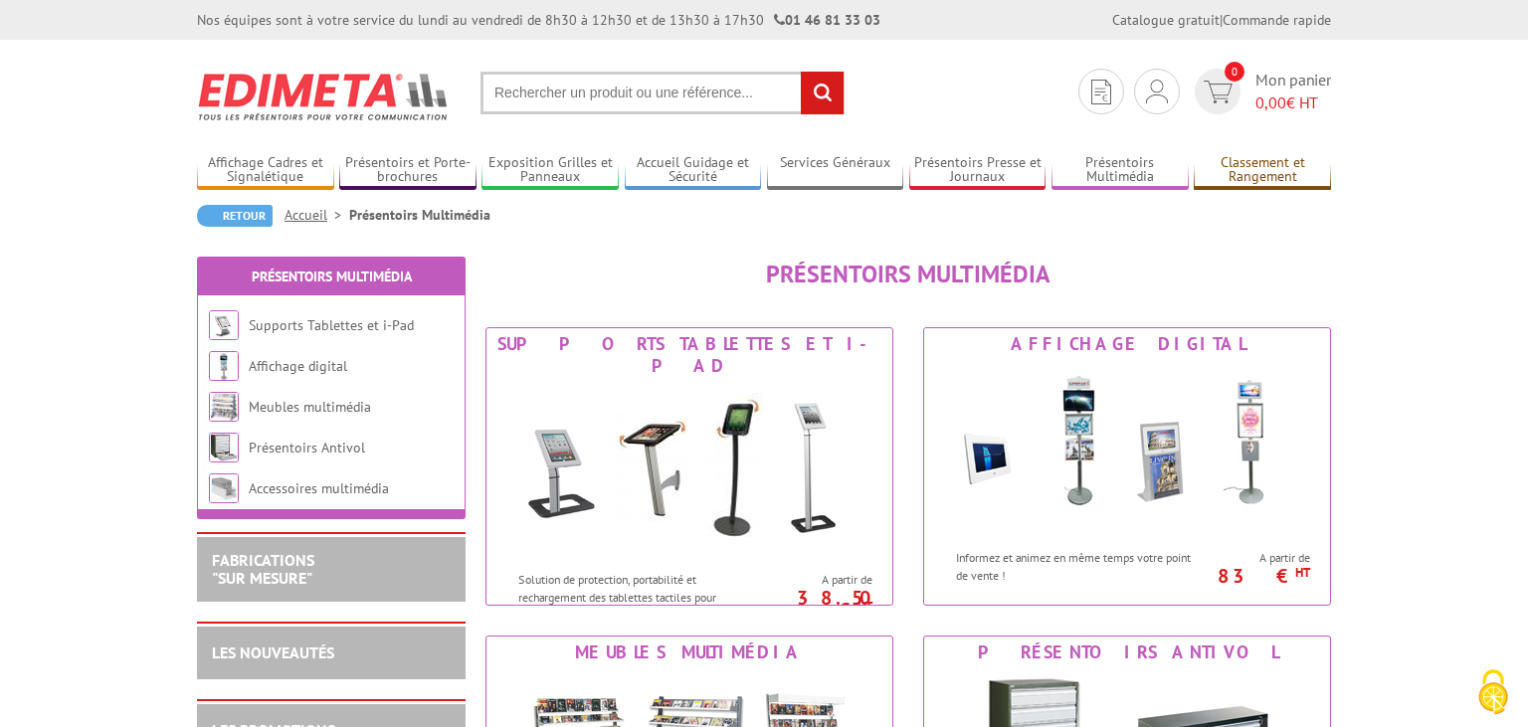
click at [1255, 173] on link "Classement et Rangement" at bounding box center [1262, 170] width 137 height 33
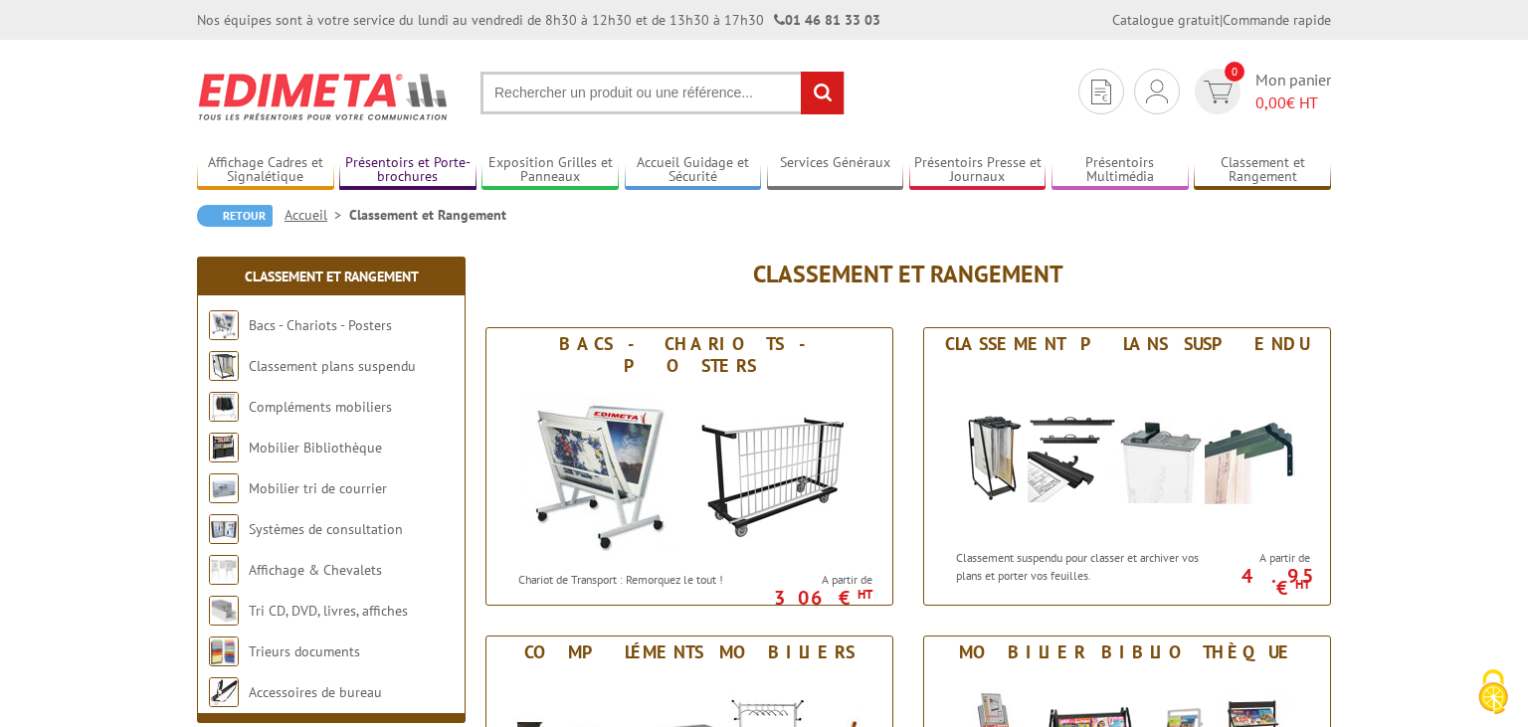
click at [409, 161] on link "Présentoirs et Porte-brochures" at bounding box center [407, 170] width 137 height 33
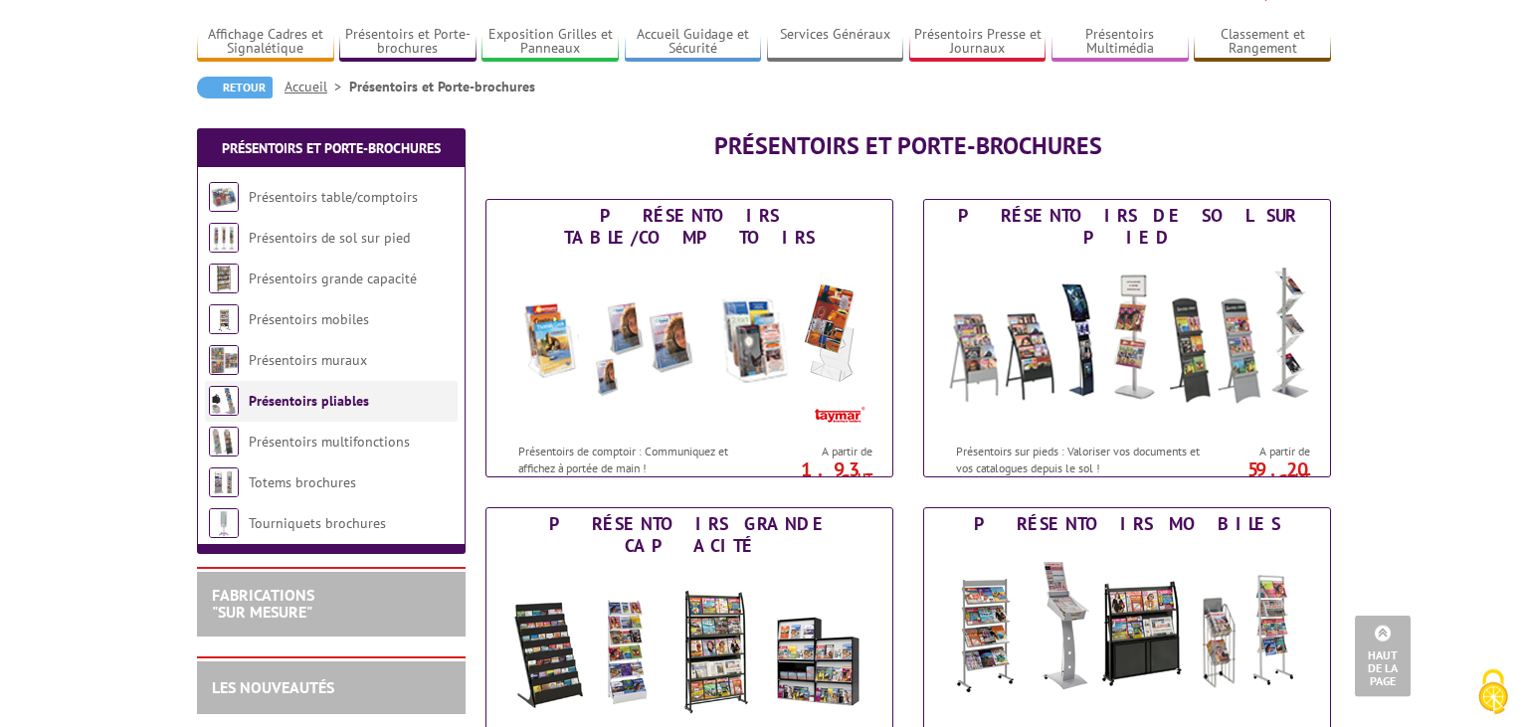
scroll to position [104, 0]
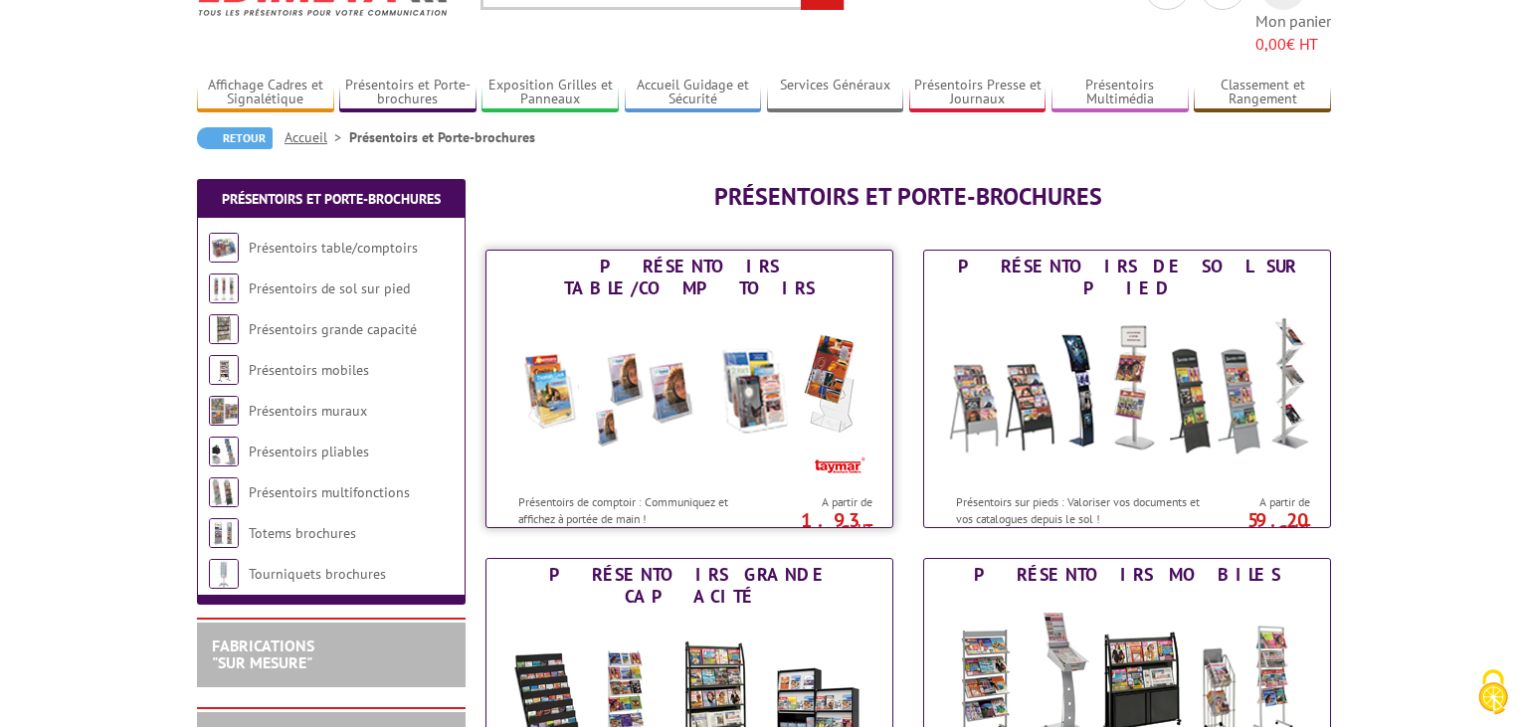
click at [743, 304] on img at bounding box center [689, 393] width 368 height 179
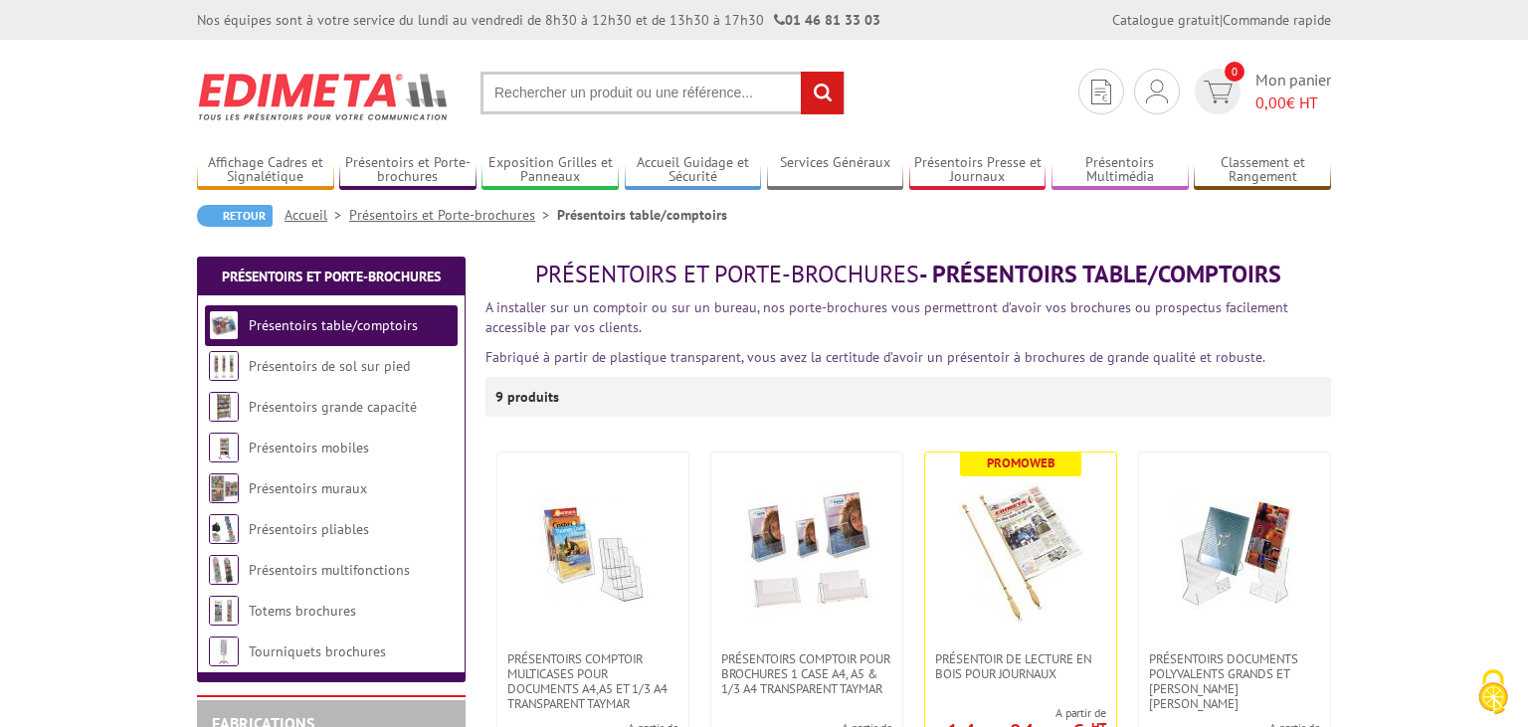
click at [350, 97] on img at bounding box center [324, 97] width 254 height 74
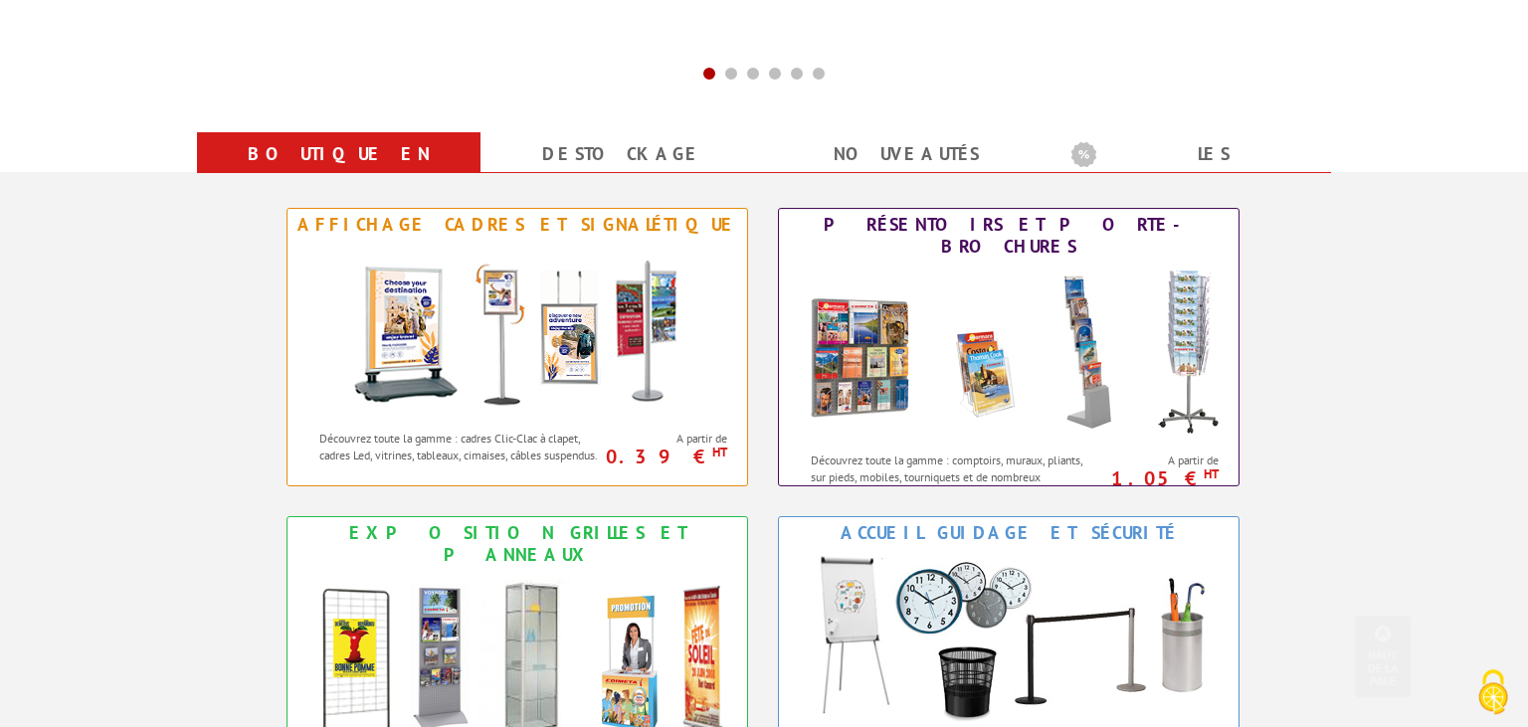
scroll to position [840, 0]
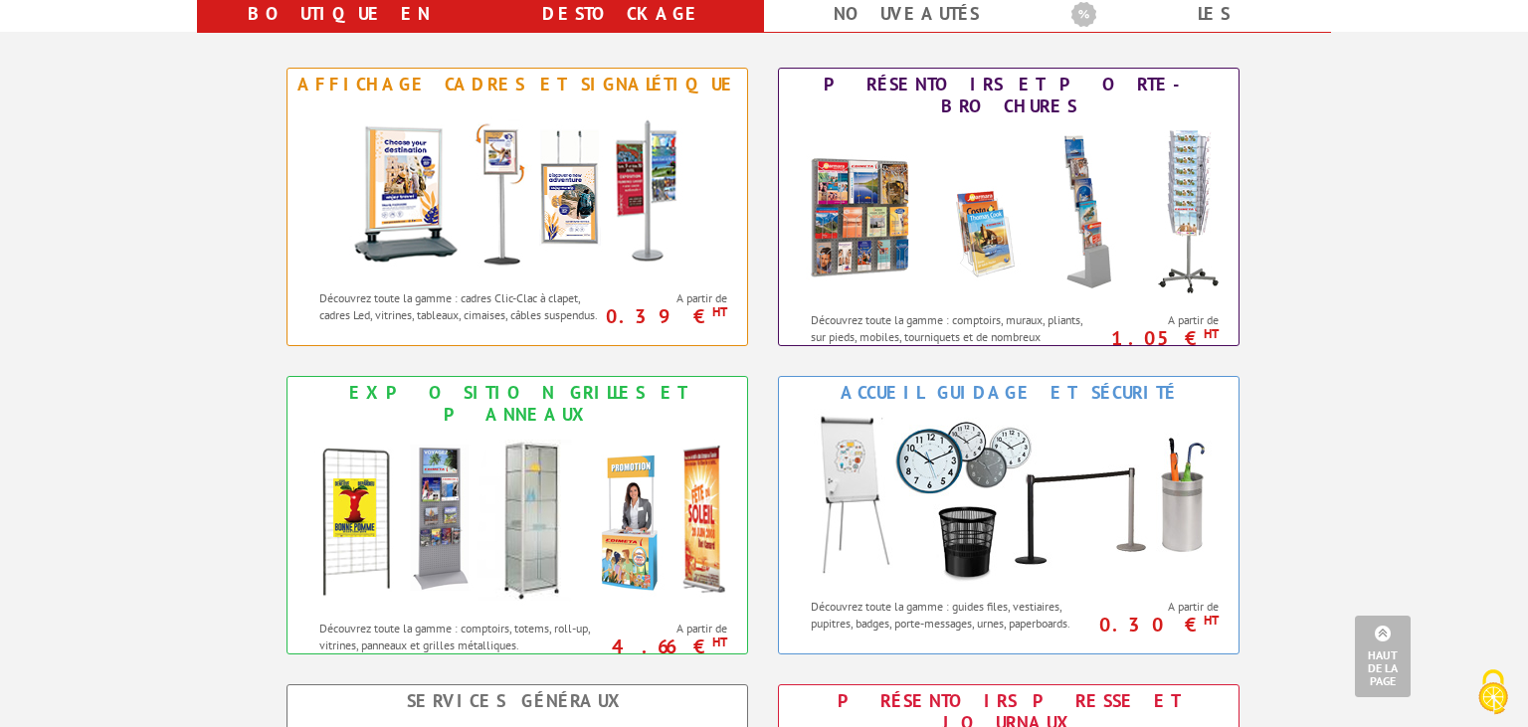
click at [616, 14] on link "Destockage" at bounding box center [622, 14] width 236 height 36
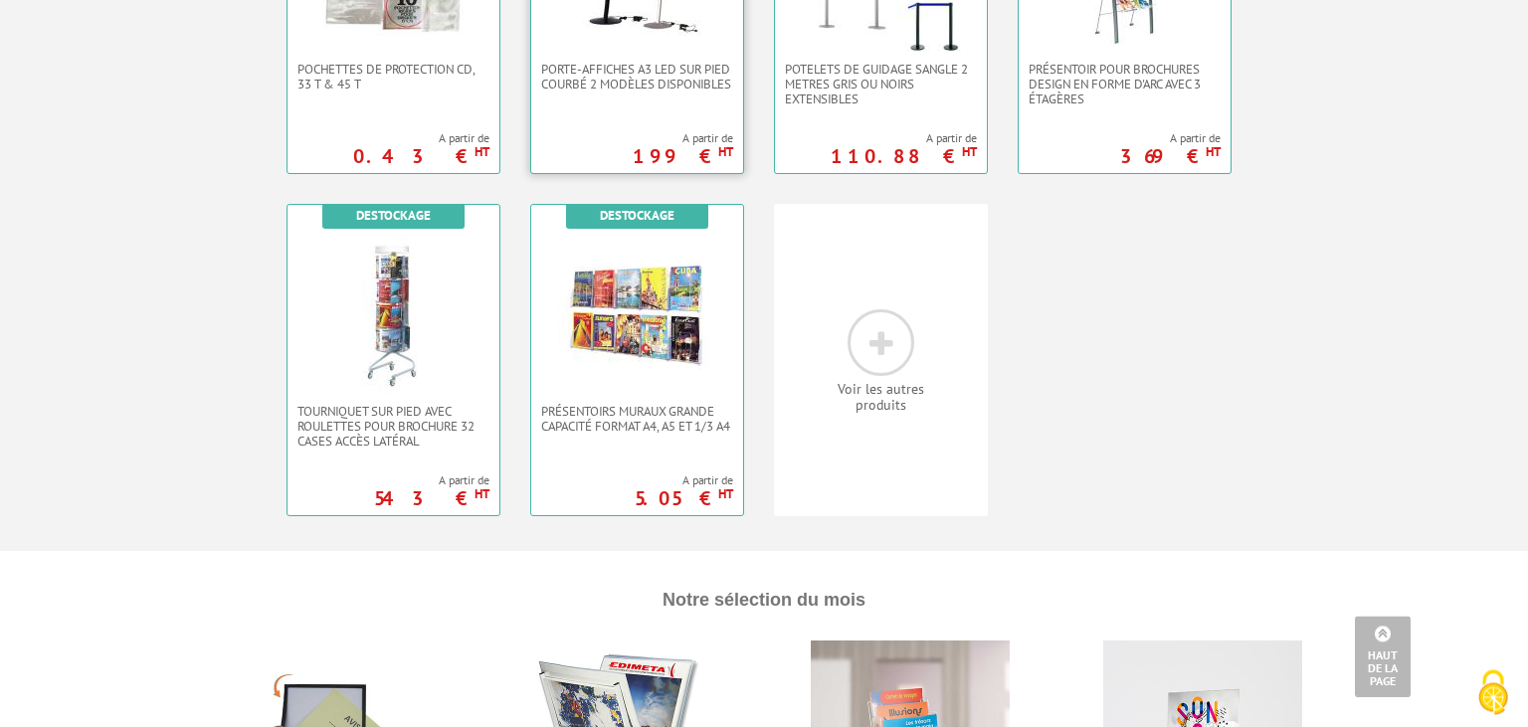
scroll to position [1051, 0]
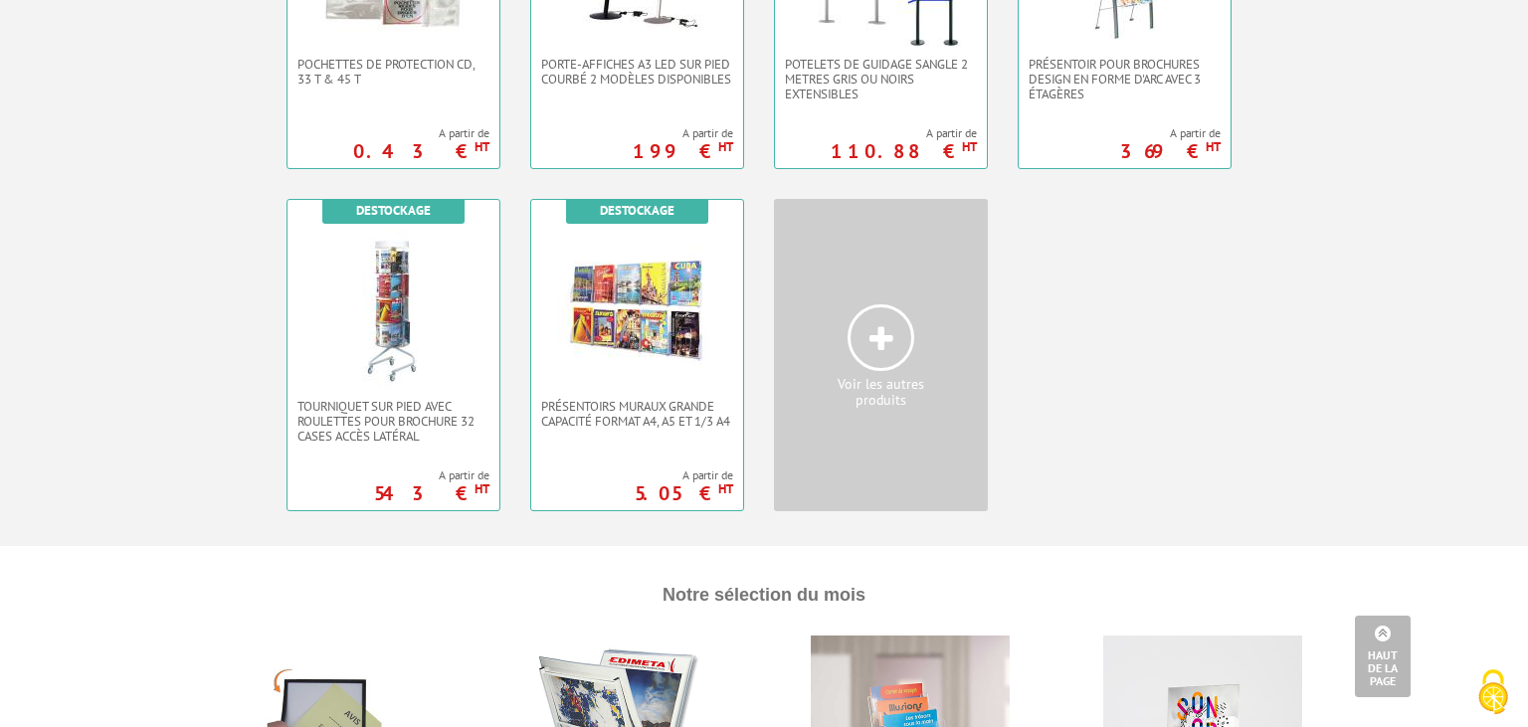
click at [931, 344] on link "Voir les autres produits" at bounding box center [881, 355] width 214 height 312
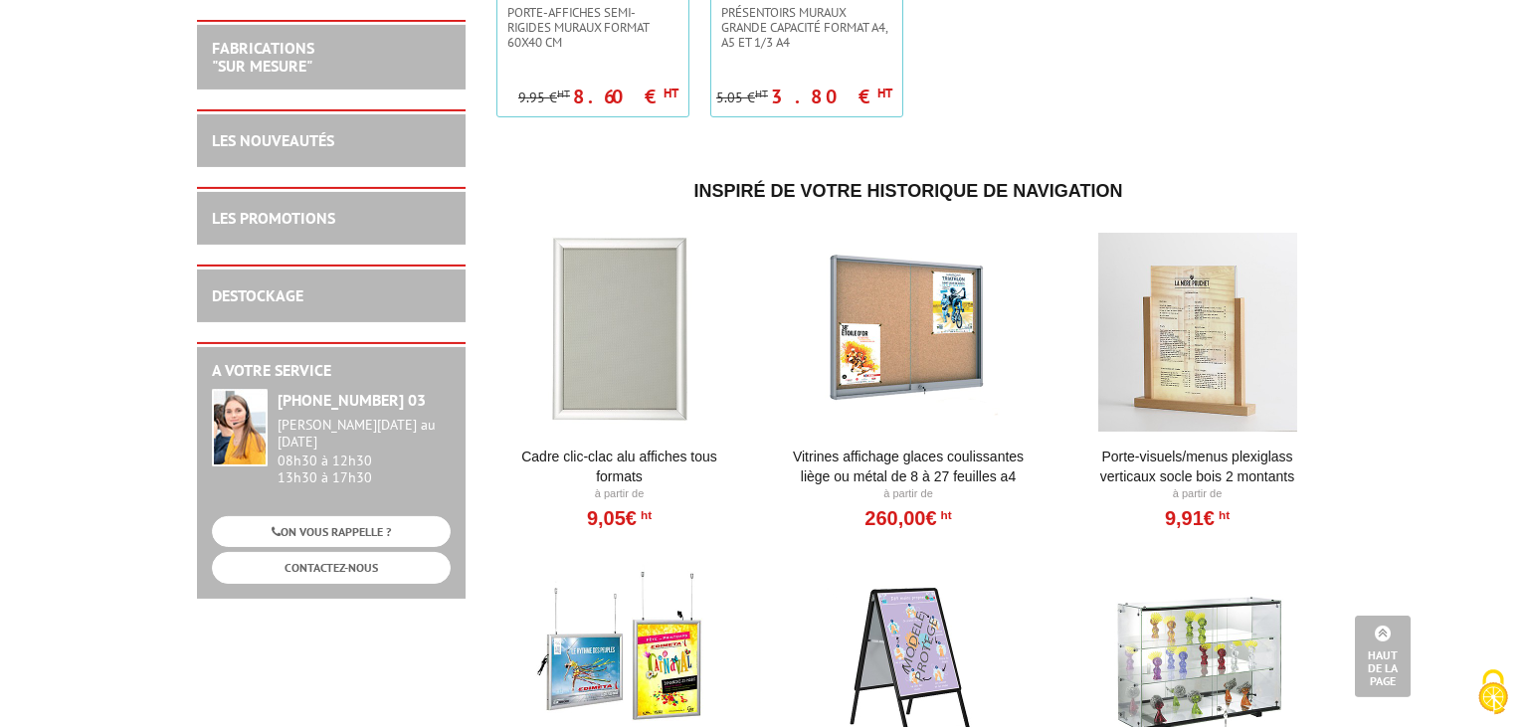
scroll to position [3991, 0]
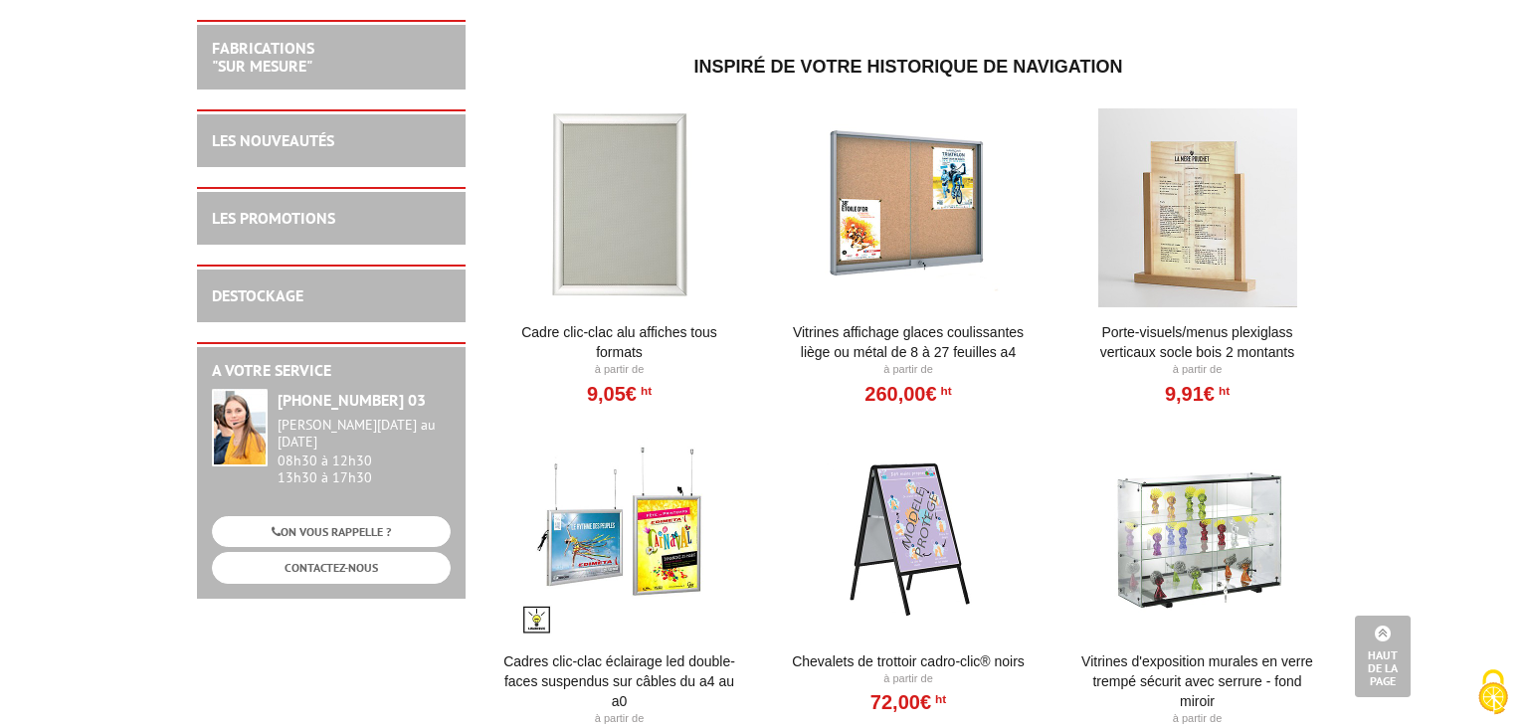
click at [1160, 238] on div at bounding box center [1197, 207] width 246 height 199
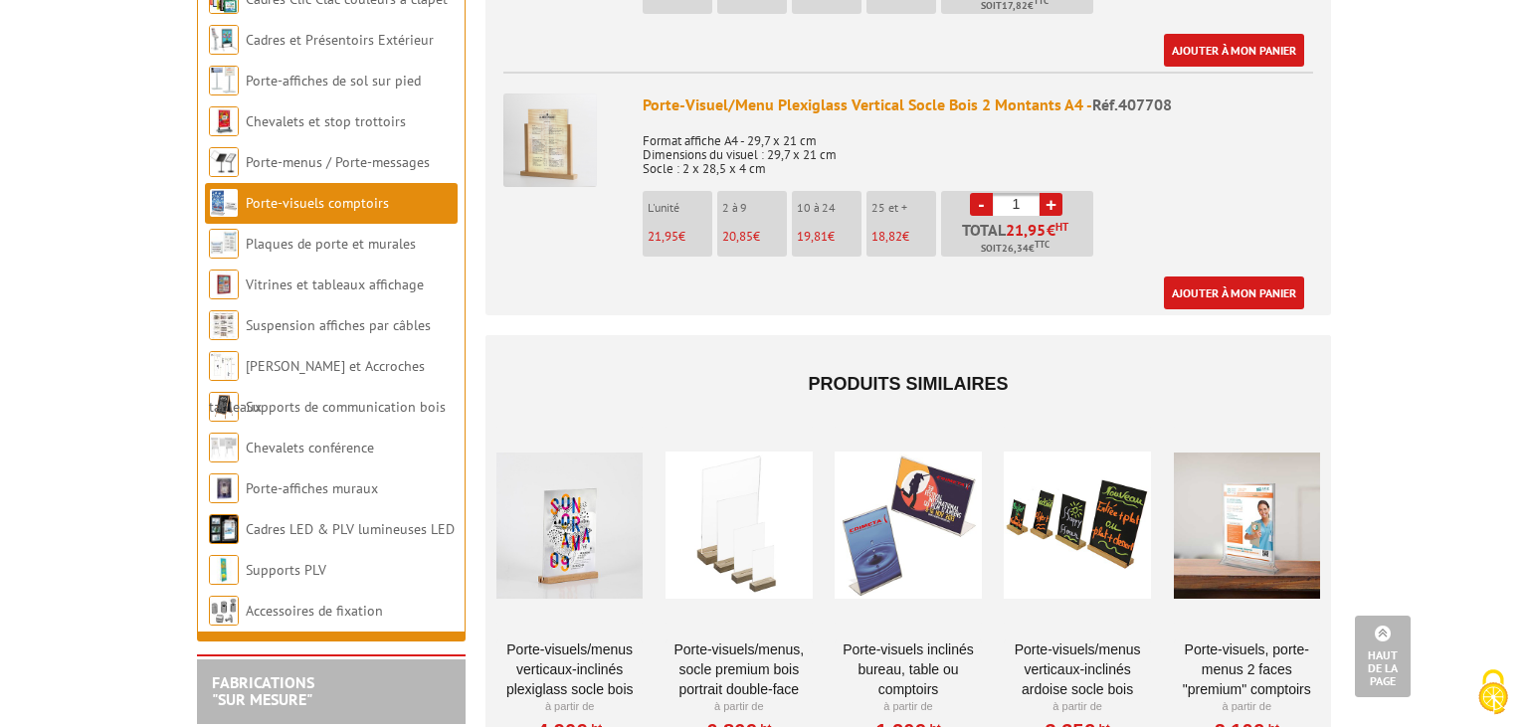
scroll to position [1365, 0]
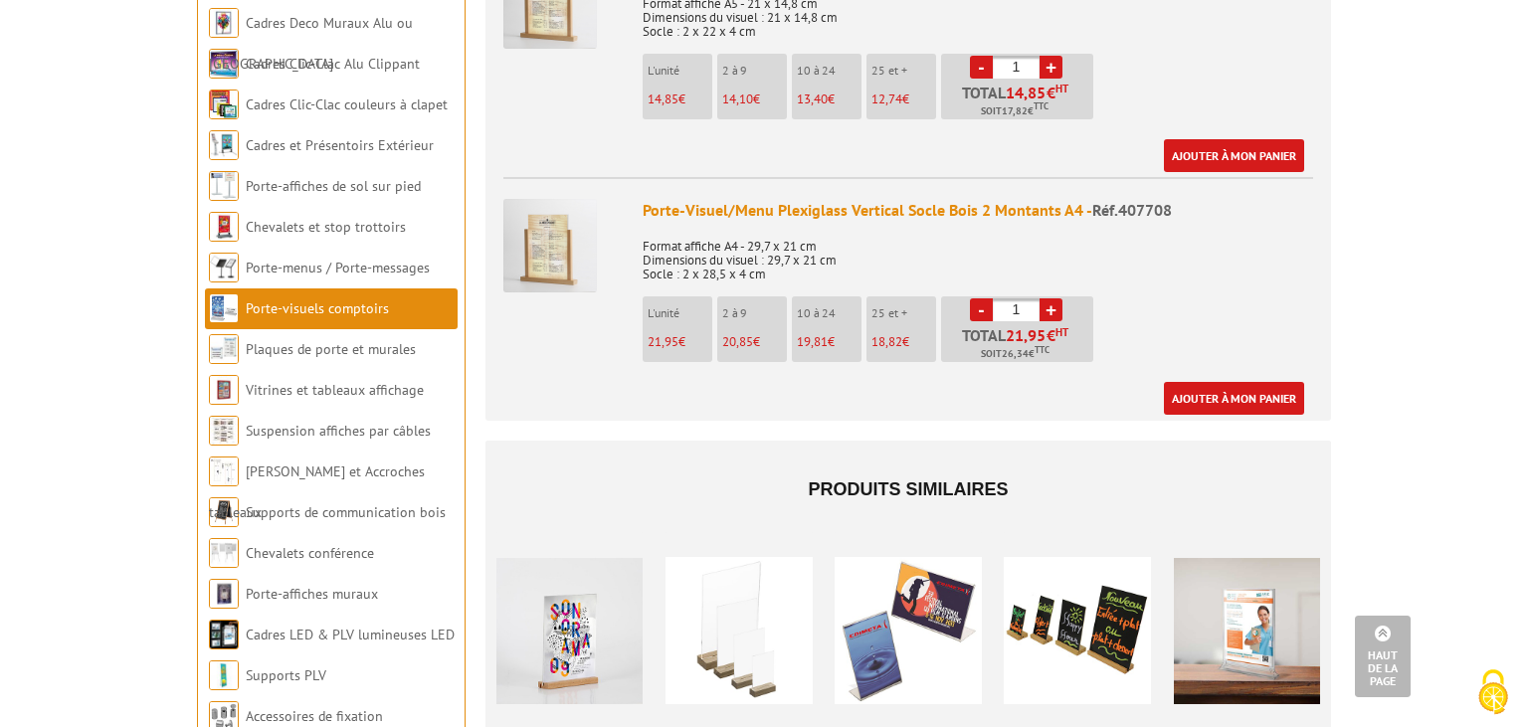
click at [611, 587] on div at bounding box center [569, 630] width 146 height 199
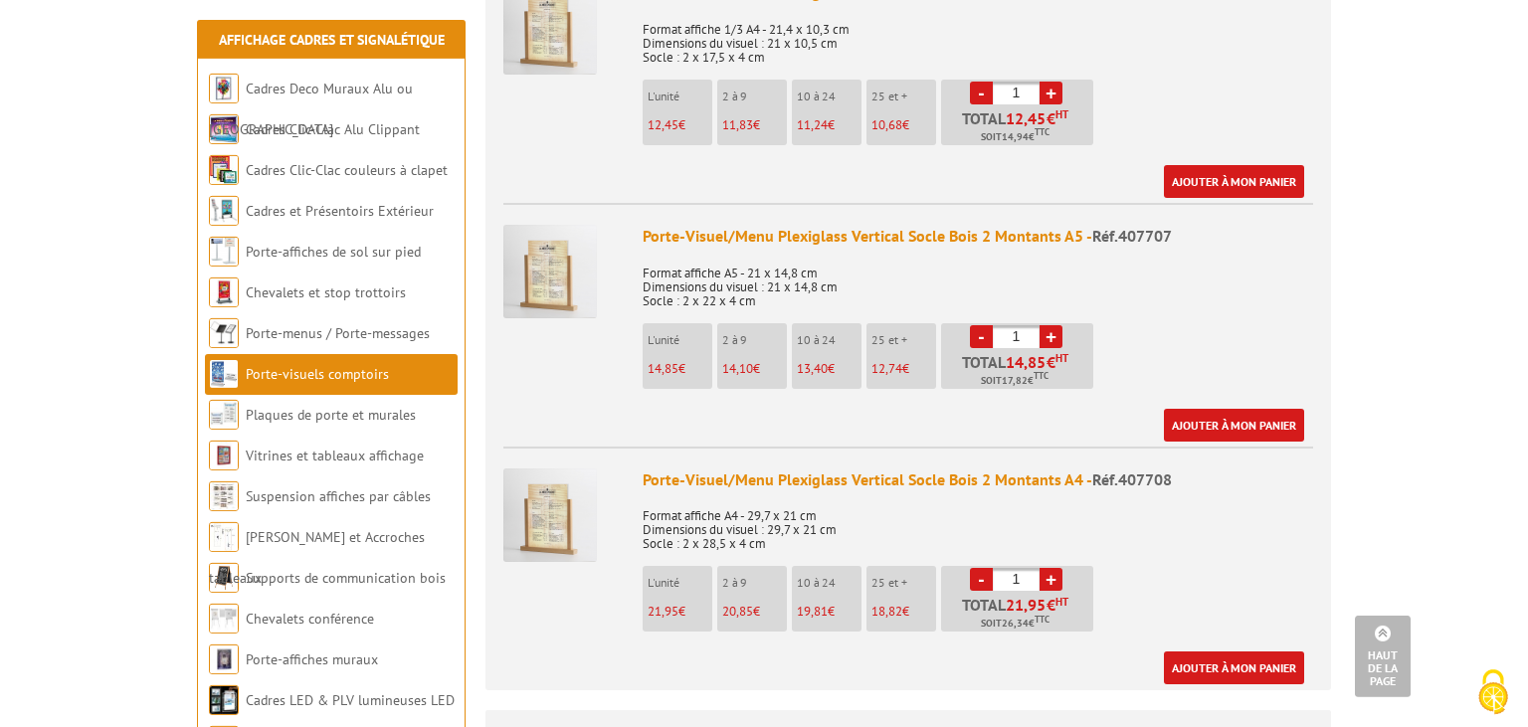
scroll to position [1051, 0]
